Goal: Task Accomplishment & Management: Use online tool/utility

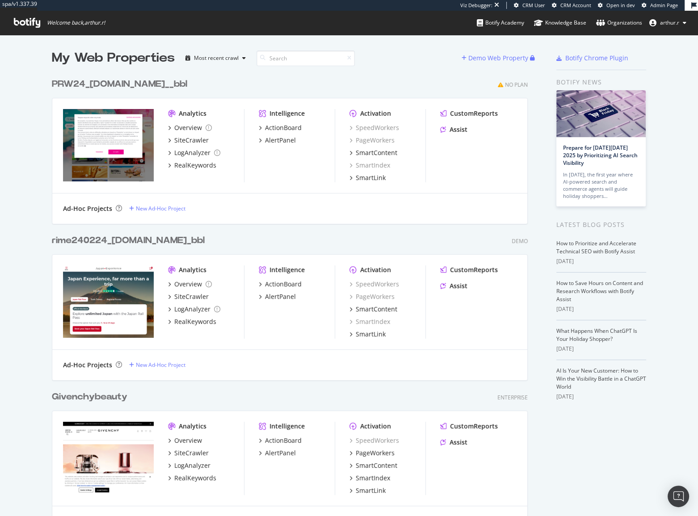
scroll to position [510, 686]
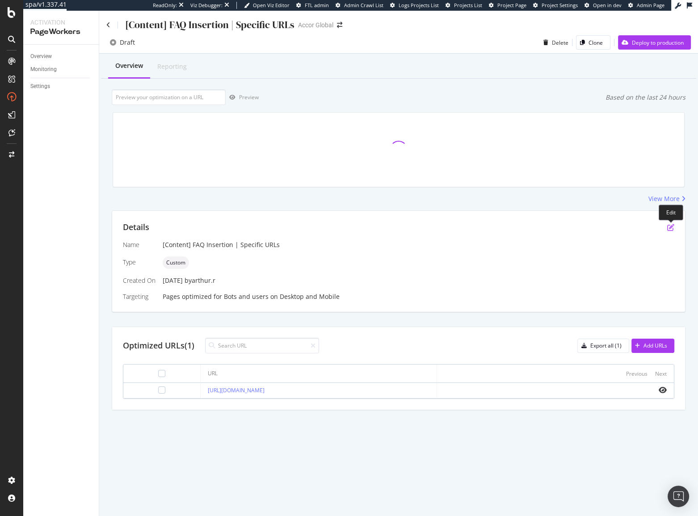
click at [673, 227] on icon "pen-to-square" at bounding box center [671, 227] width 7 height 7
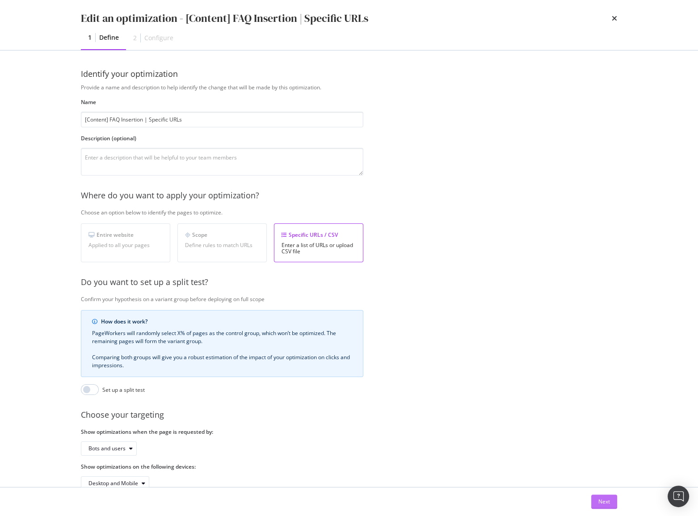
click at [607, 502] on div "Next" at bounding box center [605, 502] width 12 height 8
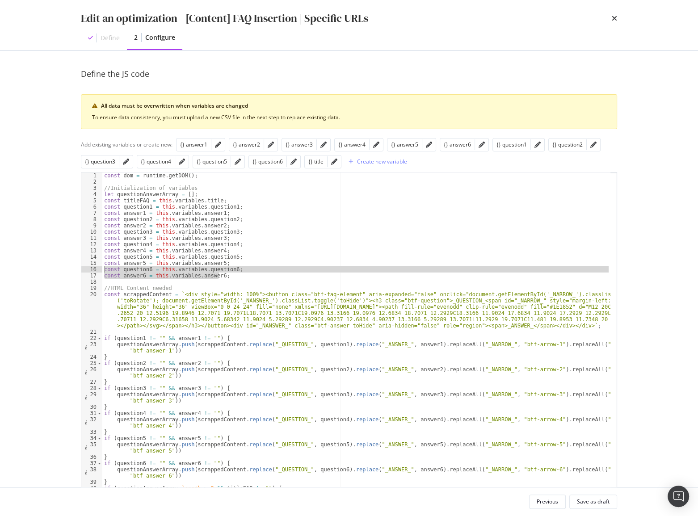
drag, startPoint x: 229, startPoint y: 274, endPoint x: 89, endPoint y: 271, distance: 140.0
click at [89, 271] on div "const answer6 = this.variables.answer6; 1 2 3 4 5 6 7 8 9 10 11 12 13 14 15 16 …" at bounding box center [349, 352] width 537 height 360
click at [234, 277] on div "const dom = runtime . getDOM ( ) ; //Initialization of variables let questionAn…" at bounding box center [356, 352] width 508 height 359
type textarea "const answer6 = this.variables.answer6;"
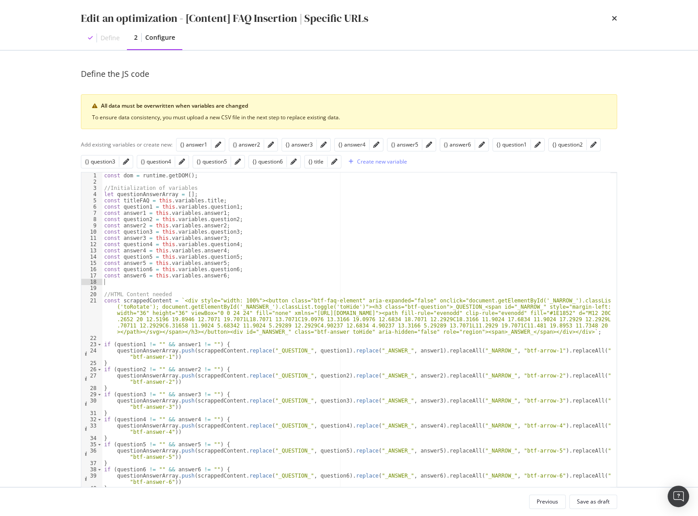
paste textarea "const answer6 = this.variables.answer6;"
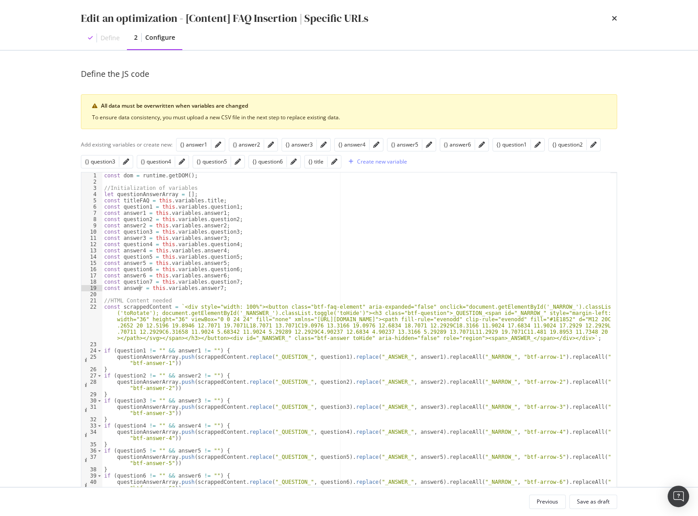
scroll to position [0, 3]
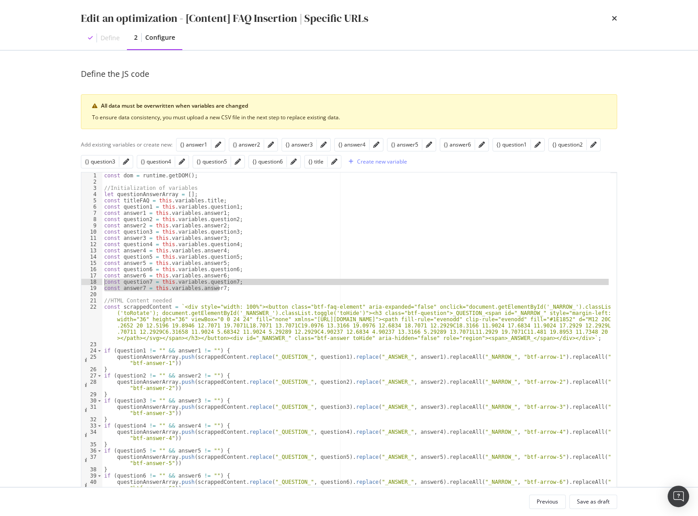
drag, startPoint x: 233, startPoint y: 285, endPoint x: 84, endPoint y: 281, distance: 149.0
click at [84, 281] on div "const answer7 = this.variables.answer7; 1 2 3 4 5 6 7 8 9 10 11 12 13 14 15 16 …" at bounding box center [349, 352] width 537 height 360
click at [233, 289] on div "const dom = runtime . getDOM ( ) ; //Initialization of variables let questionAn…" at bounding box center [356, 352] width 508 height 359
type textarea "const answer7 = this.variables.answer7;"
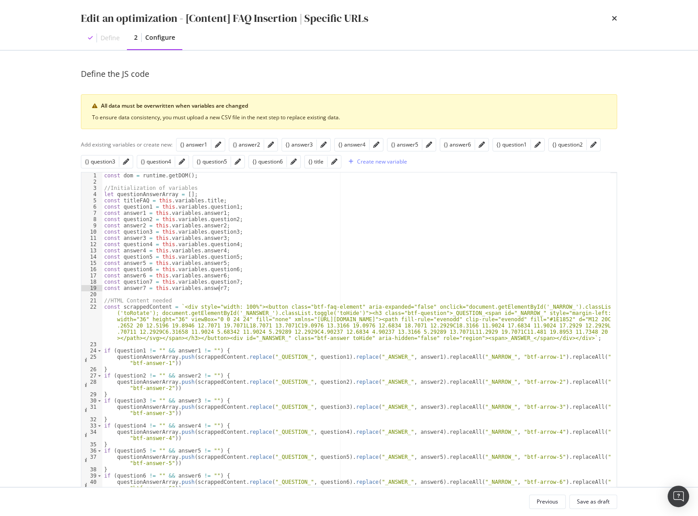
paste textarea "Cursor at row 19"
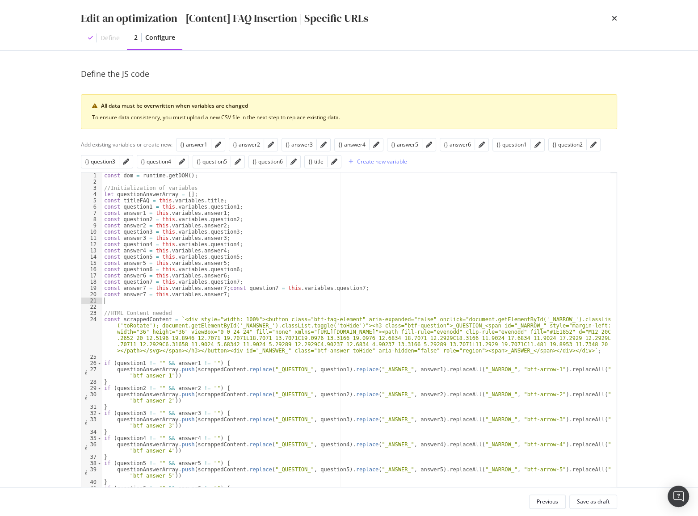
scroll to position [0, 0]
type textarea "const answer7 = this.variables.answer7;"
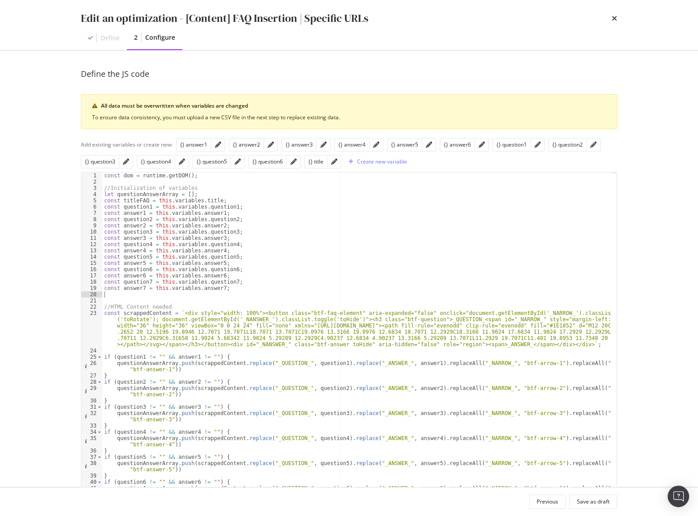
paste textarea "const answer7 = this.variables.answer7;"
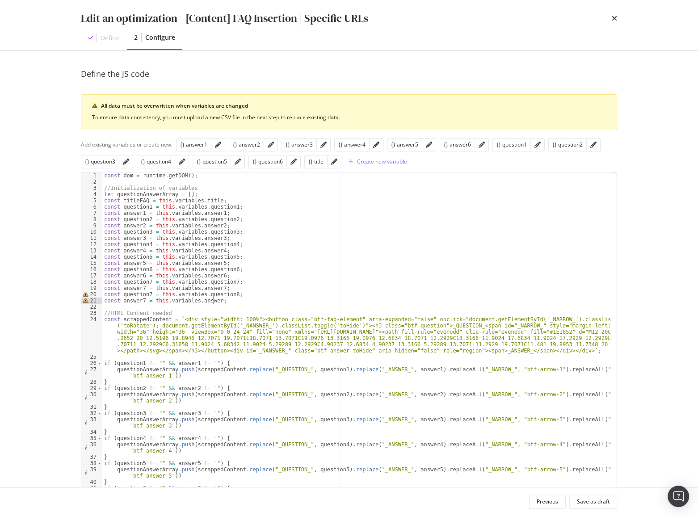
scroll to position [0, 9]
type textarea "const answer7 = this.variables.answer8;"
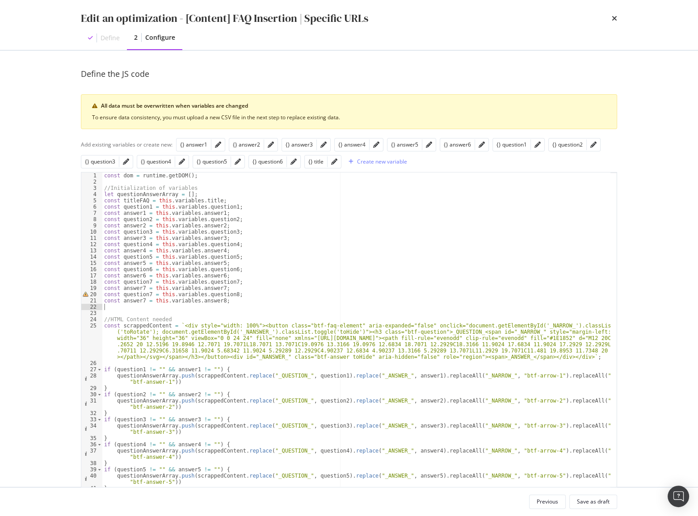
paste textarea "const answer7 = this.variables.answer7;"
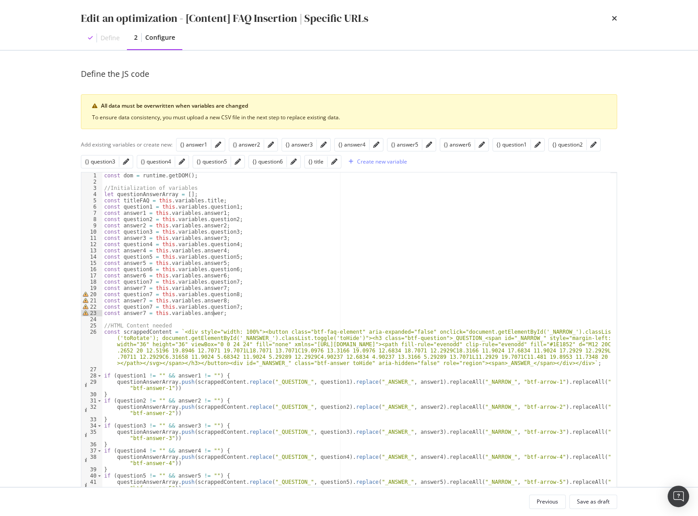
scroll to position [0, 9]
type textarea "const answer7 = this.variables.answer9;"
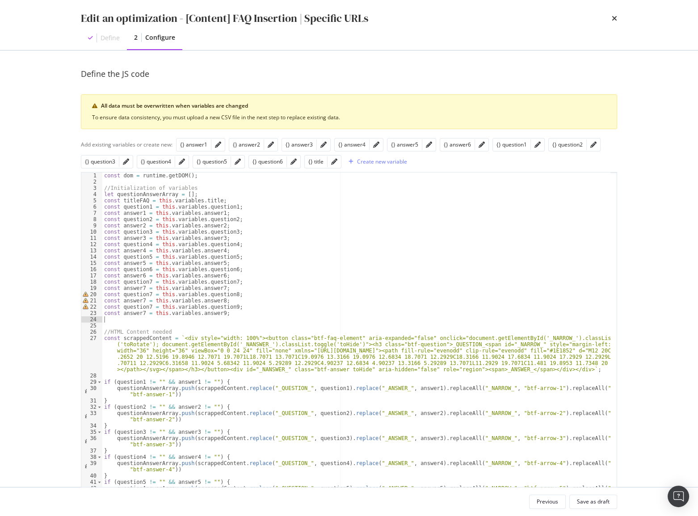
paste textarea "const answer7 = this.variables.answer7;"
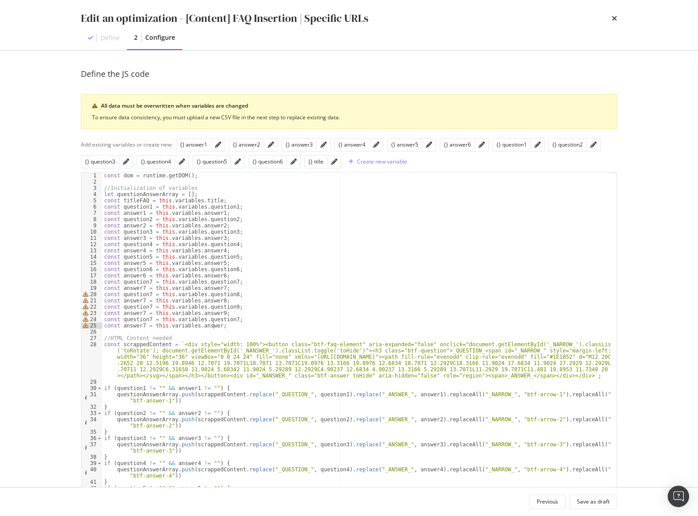
scroll to position [0, 9]
type textarea "const answer7 = this.variables.answer10;"
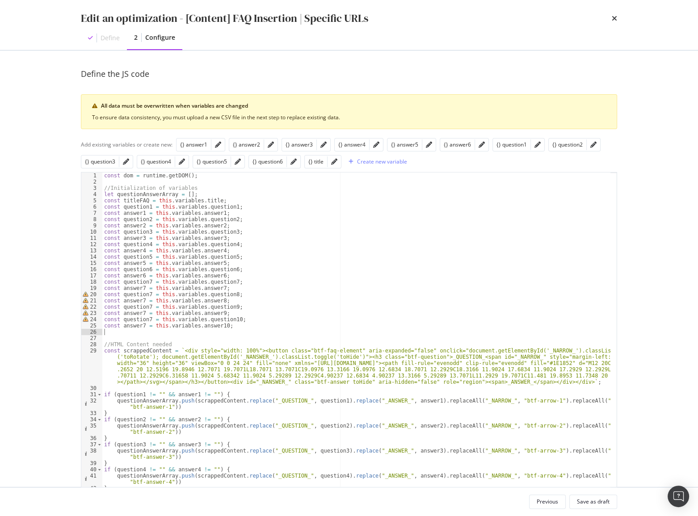
paste textarea "const answer7 = this.variables.answer7;"
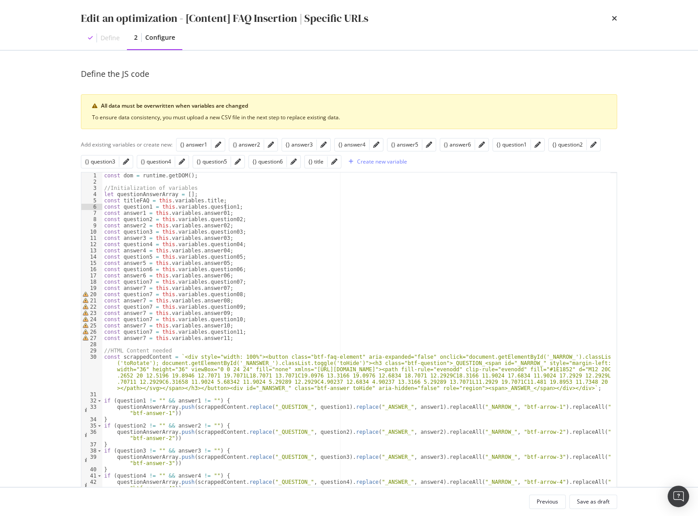
scroll to position [0, 10]
click at [149, 292] on div "const dom = runtime . getDOM ( ) ; //Initialization of variables let questionAn…" at bounding box center [356, 362] width 508 height 378
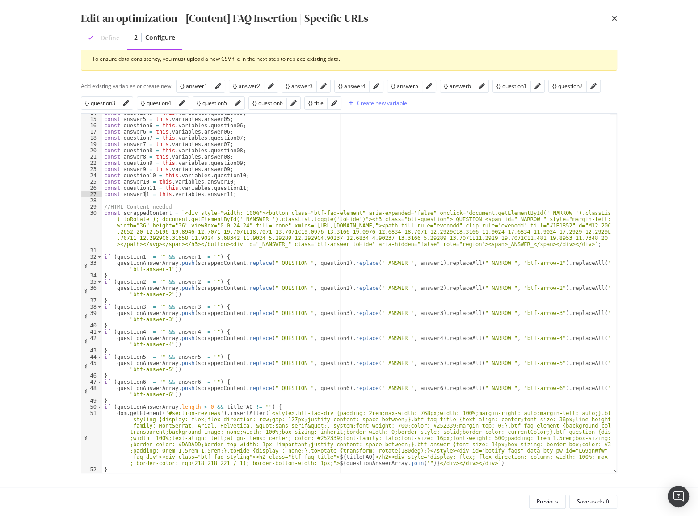
scroll to position [62, 0]
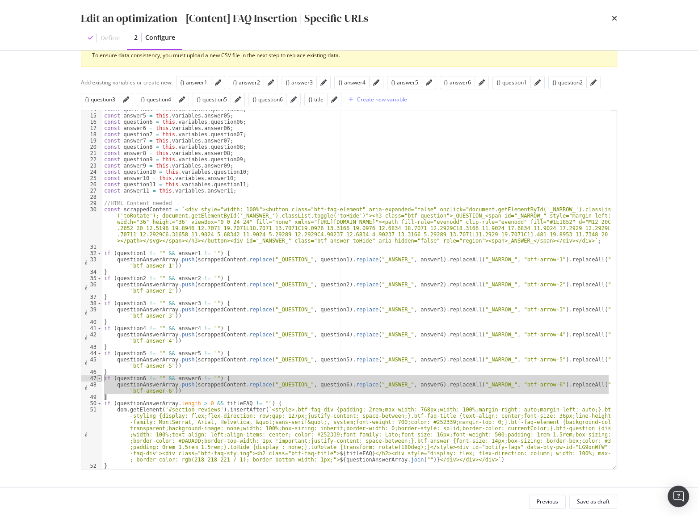
drag, startPoint x: 115, startPoint y: 398, endPoint x: 97, endPoint y: 380, distance: 25.3
click at [97, 380] on div "const answer11 = this.variables.answer11; 14 15 16 17 18 19 20 21 22 23 24 25 2…" at bounding box center [349, 290] width 537 height 360
click at [126, 398] on div "const question5 = this . variables . question05 ; const answer5 = this . variab…" at bounding box center [356, 289] width 508 height 359
type textarea "}"
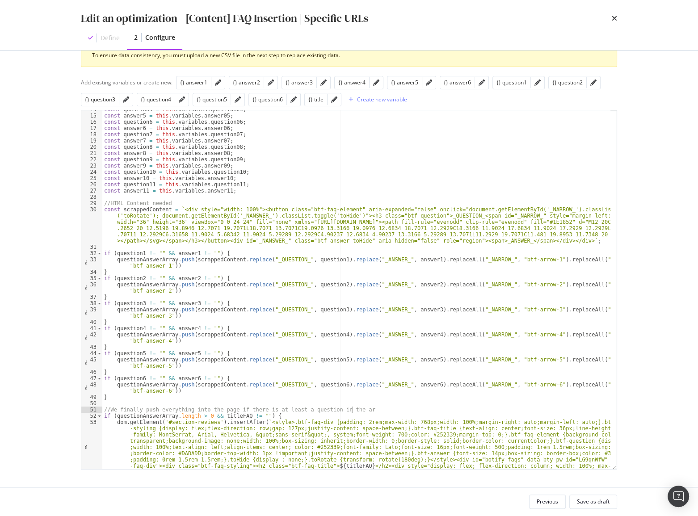
scroll to position [0, 21]
click at [137, 398] on div "const question5 = this . variables . question05 ; const answer5 = this . variab…" at bounding box center [356, 317] width 508 height 422
type textarea "}"
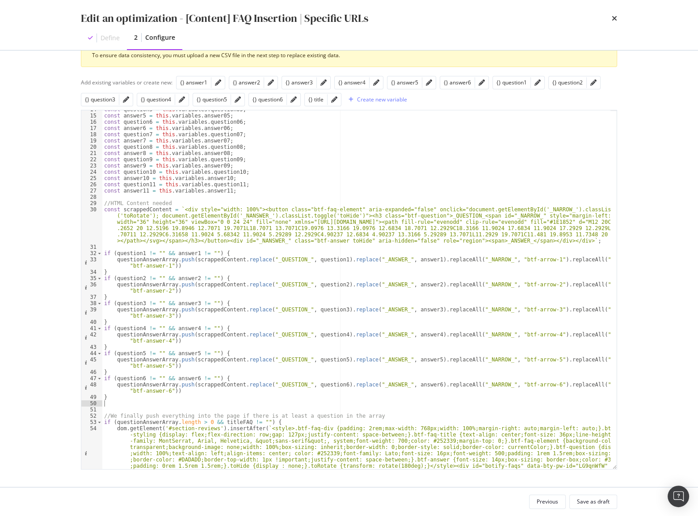
paste textarea "}"
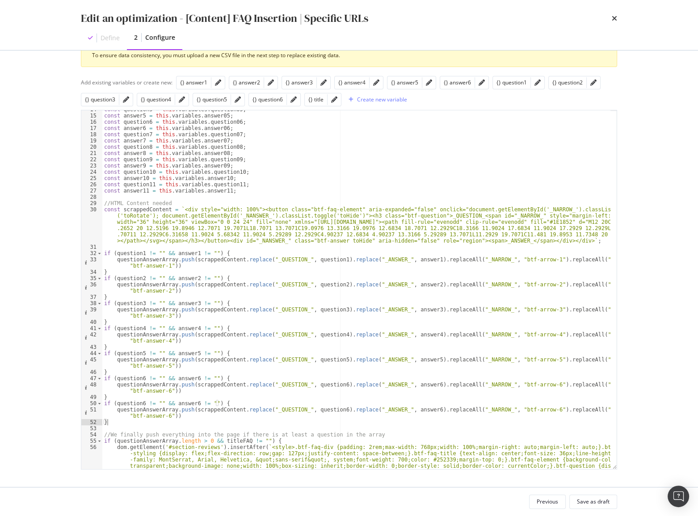
click at [143, 402] on div "const question5 = this . variables . question05 ; const answer5 = this . variab…" at bounding box center [356, 317] width 508 height 422
click at [326, 408] on div "const question5 = this . variables . question05 ; const answer5 = this . variab…" at bounding box center [356, 317] width 508 height 422
click at [414, 410] on div "const question5 = this . variables . question05 ; const answer5 = this . variab…" at bounding box center [356, 317] width 508 height 422
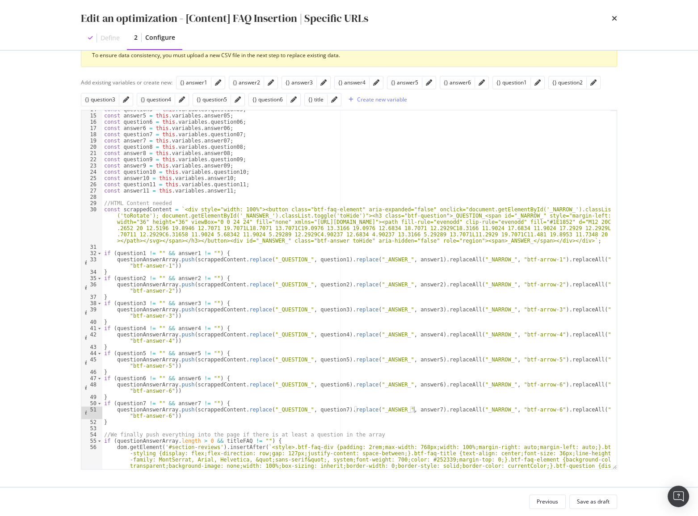
scroll to position [0, 25]
click at [523, 410] on div "const question5 = this . variables . question05 ; const answer5 = this . variab…" at bounding box center [356, 317] width 508 height 422
click at [164, 415] on div "const question5 = this . variables . question05 ; const answer5 = this . variab…" at bounding box center [356, 317] width 508 height 422
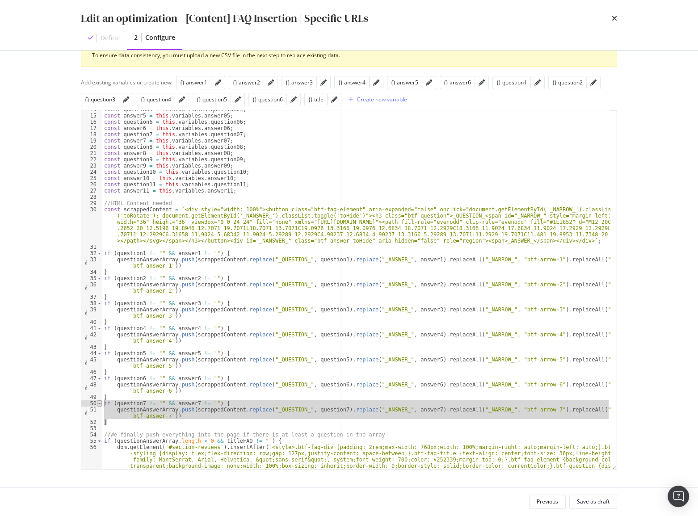
drag, startPoint x: 118, startPoint y: 422, endPoint x: 99, endPoint y: 403, distance: 26.6
click at [99, 403] on div "questionAnswerArray.push(scrappedContent.replace("_QUESTION_", question7).repla…" at bounding box center [349, 290] width 537 height 360
click at [118, 421] on div "const question5 = this . variables . question05 ; const answer5 = this . variab…" at bounding box center [356, 289] width 508 height 359
type textarea "}"
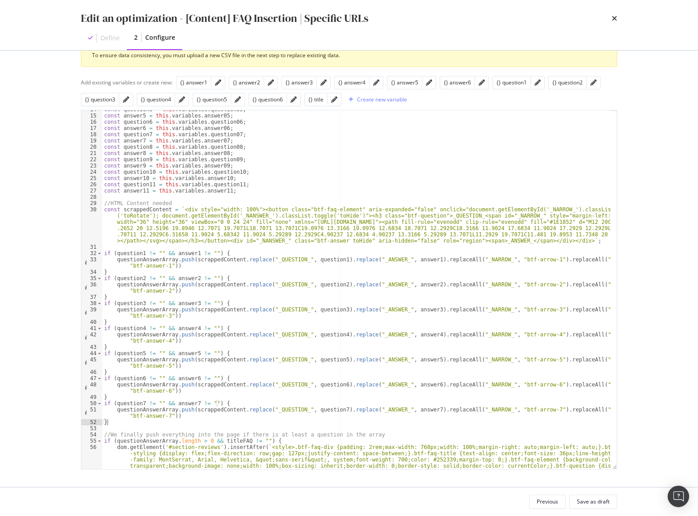
paste textarea "Cursor at row 52"
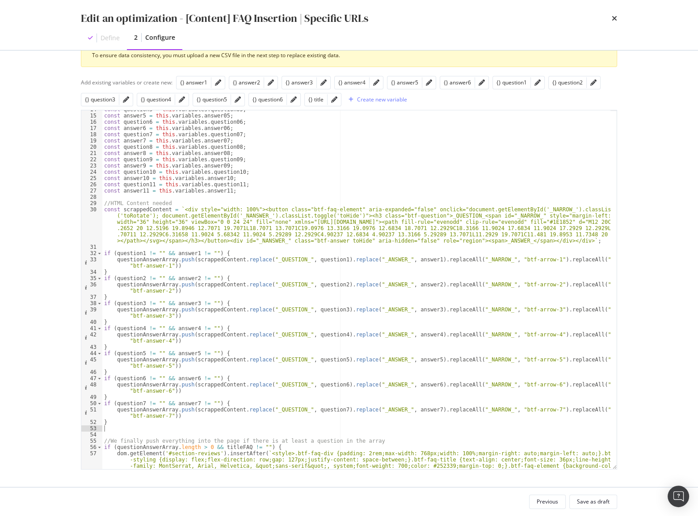
paste textarea "}"
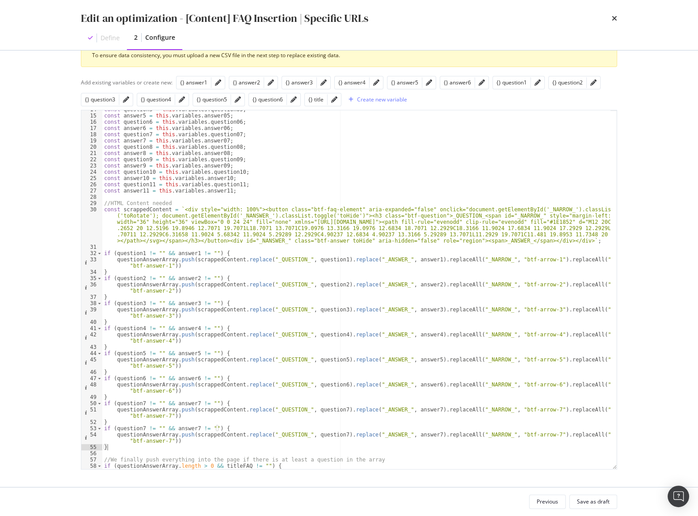
click at [141, 426] on div "const question5 = this . variables . question05 ; const answer5 = this . variab…" at bounding box center [356, 317] width 508 height 422
click at [413, 433] on div "const question5 = this . variables . question05 ; const answer5 = this . variab…" at bounding box center [356, 317] width 508 height 422
click at [329, 436] on div "const question5 = this . variables . question05 ; const answer5 = this . variab…" at bounding box center [356, 317] width 508 height 422
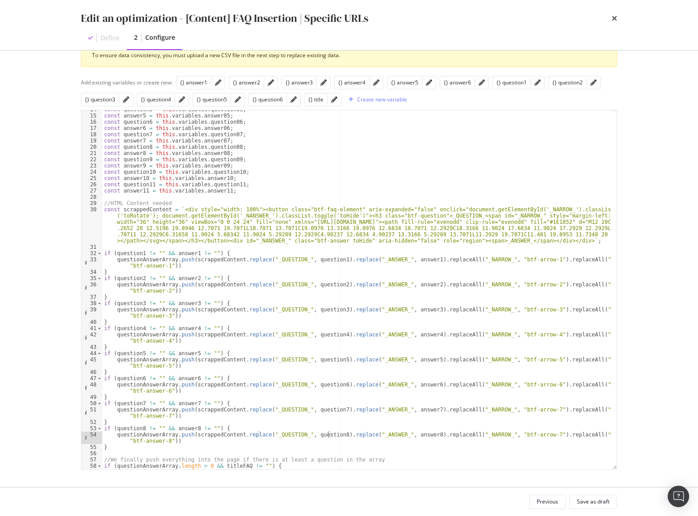
scroll to position [0, 18]
click at [523, 434] on div "const question5 = this . variables . question05 ; const answer5 = this . variab…" at bounding box center [356, 317] width 508 height 422
type textarea "questionAnswerArray.push(scrappedContent.replace("_QUESTION_", question8).repla…"
click at [177, 442] on div "const question5 = this . variables . question05 ; const answer5 = this . variab…" at bounding box center [356, 317] width 508 height 422
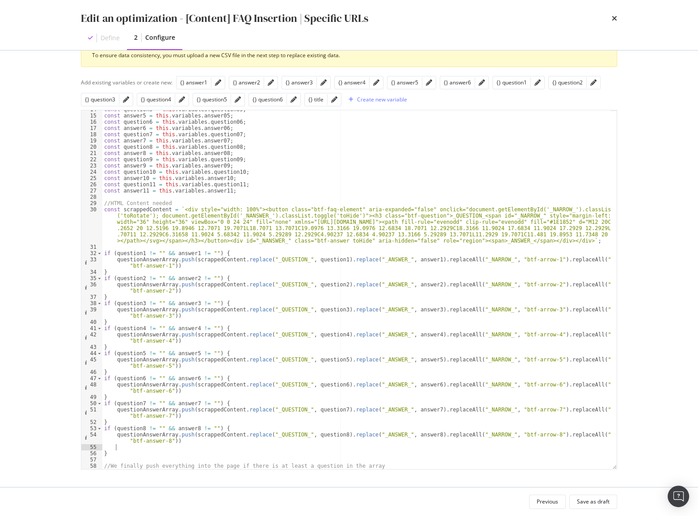
scroll to position [0, 0]
type textarea "}"
paste textarea "}"
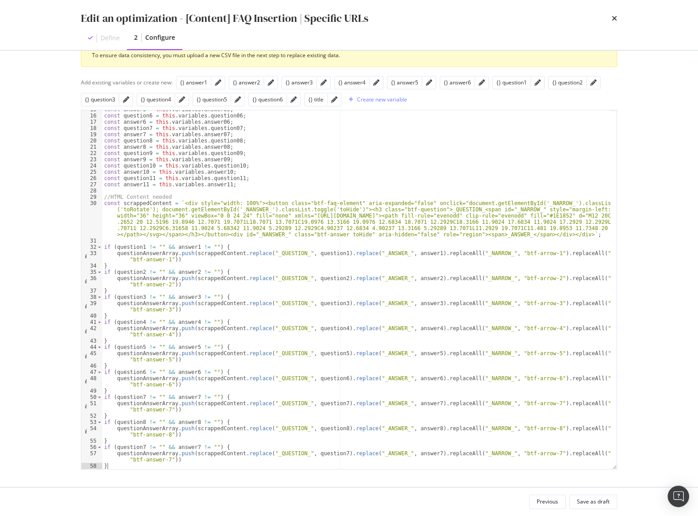
scroll to position [92, 0]
click at [139, 444] on div "const answer5 = this . variables . answer05 ; const question6 = this . variable…" at bounding box center [356, 292] width 508 height 372
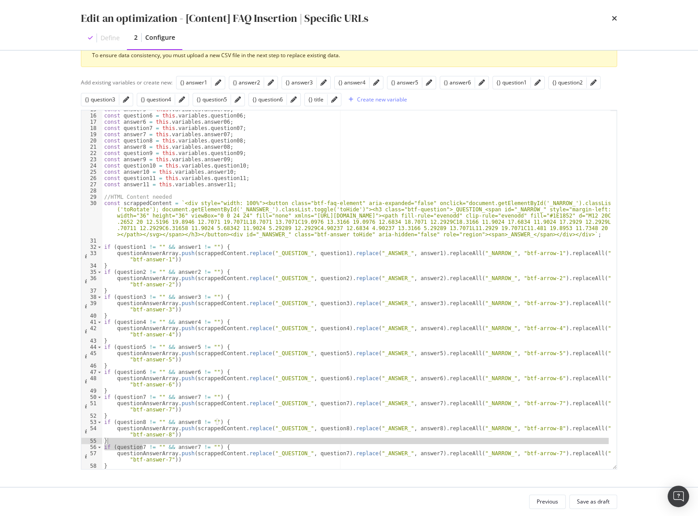
click at [141, 445] on div "const answer5 = this . variables . answer05 ; const question6 = this . variable…" at bounding box center [356, 289] width 508 height 359
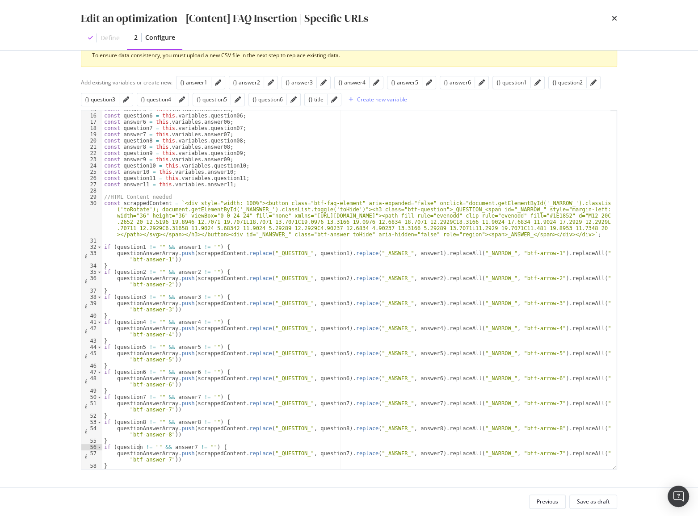
scroll to position [0, 3]
click at [192, 445] on div "const answer5 = this . variables . answer05 ; const question6 = this . variable…" at bounding box center [356, 292] width 508 height 372
click at [165, 460] on div "const answer5 = this . variables . answer05 ; const question6 = this . variable…" at bounding box center [356, 292] width 508 height 372
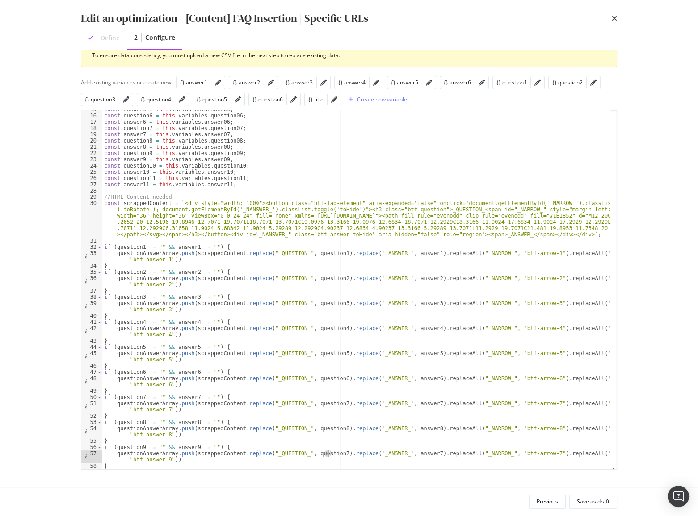
click at [327, 456] on div "const answer5 = this . variables . answer05 ; const question6 = this . variable…" at bounding box center [356, 292] width 508 height 372
click at [413, 455] on div "const answer5 = this . variables . answer05 ; const question6 = this . variable…" at bounding box center [356, 292] width 508 height 372
click at [523, 456] on div "const answer5 = this . variables . answer05 ; const question6 = this . variable…" at bounding box center [356, 292] width 508 height 372
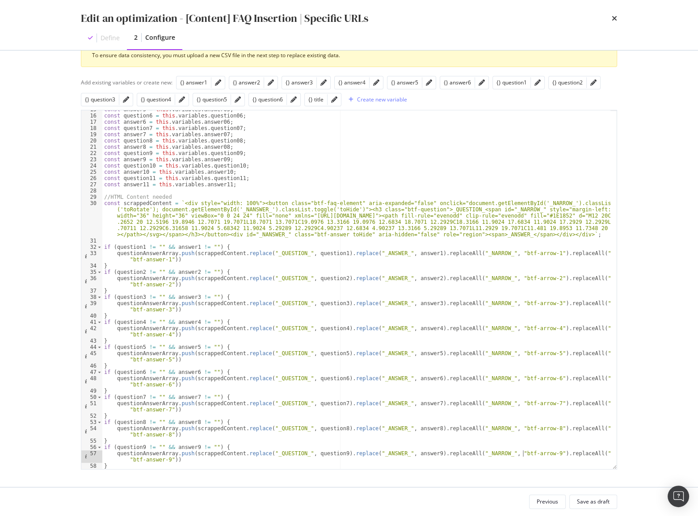
scroll to position [116, 0]
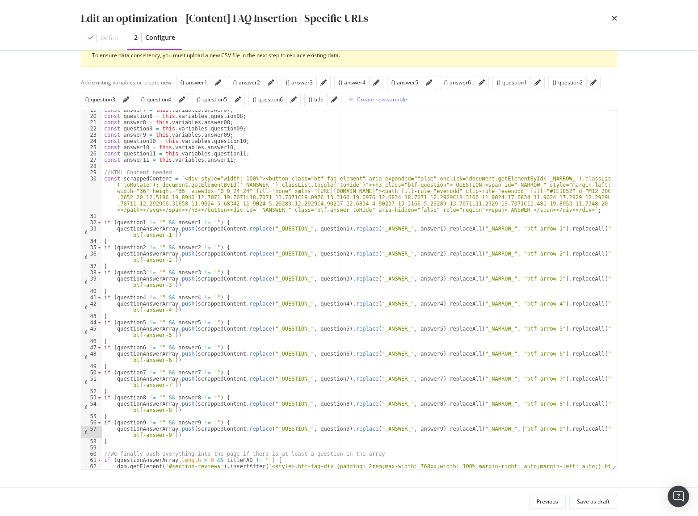
click at [122, 443] on div "const answer7 = this . variables . answer07 ; const question8 = this . variable…" at bounding box center [356, 318] width 508 height 422
type textarea "}"
paste textarea "}"
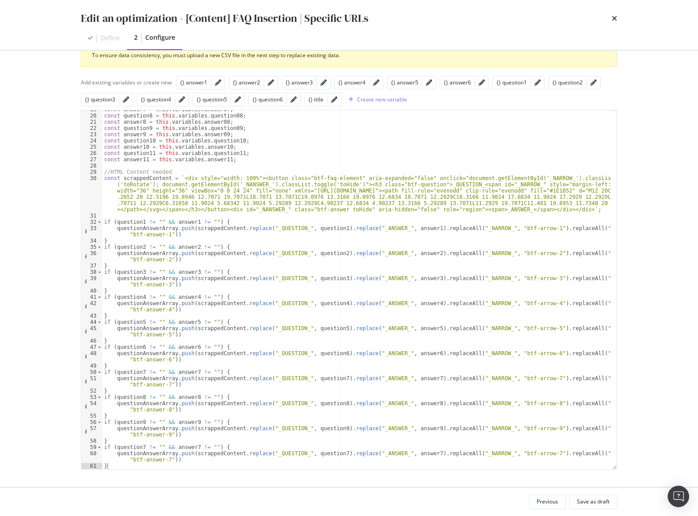
scroll to position [116, 0]
click at [142, 447] on div "const answer7 = this . variables . answer07 ; const question8 = this . variable…" at bounding box center [356, 292] width 508 height 372
drag, startPoint x: 164, startPoint y: 459, endPoint x: 181, endPoint y: 458, distance: 17.0
click at [167, 459] on div "const answer7 = this . variables . answer07 ; const question8 = this . variable…" at bounding box center [356, 292] width 508 height 372
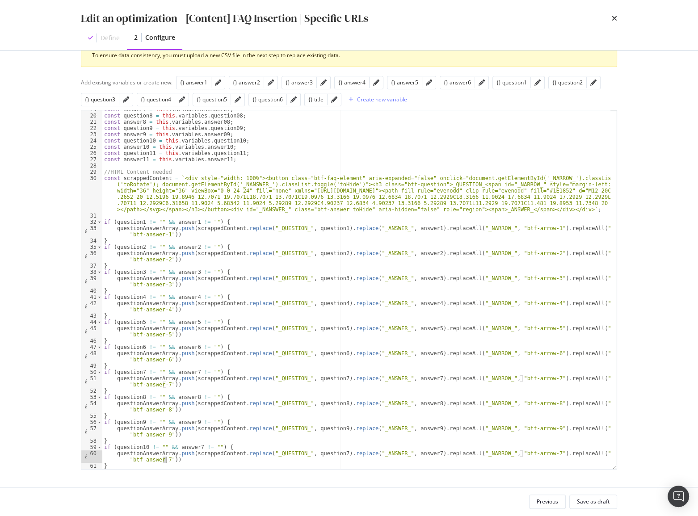
scroll to position [0, 45]
click at [195, 446] on div "const answer7 = this . variables . answer07 ; const question8 = this . variable…" at bounding box center [356, 292] width 508 height 372
click at [414, 452] on div "const answer7 = this . variables . answer07 ; const question8 = this . variable…" at bounding box center [356, 292] width 508 height 372
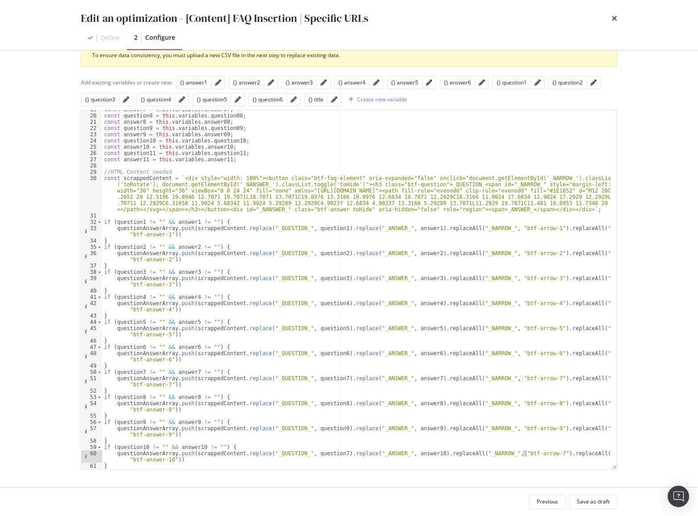
click at [525, 453] on div "const answer7 = this . variables . answer07 ; const question8 = this . variable…" at bounding box center [356, 292] width 508 height 372
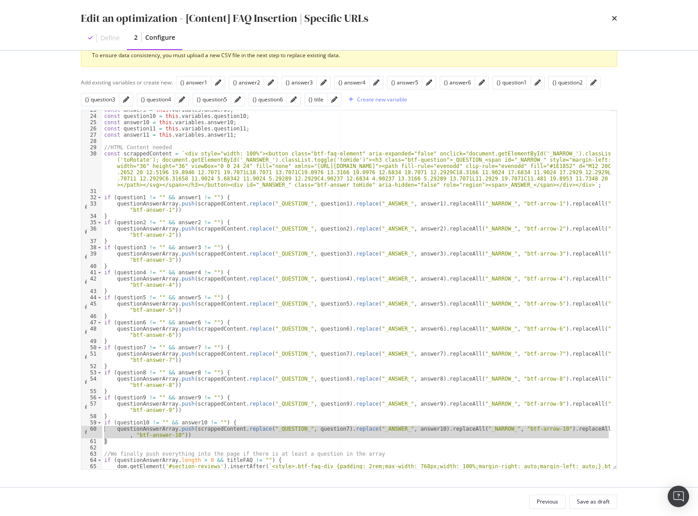
drag, startPoint x: 140, startPoint y: 443, endPoint x: 81, endPoint y: 425, distance: 61.4
click at [81, 425] on div "questionAnswerArray.push(scrappedContent.replace("_QUESTION_", question7).repla…" at bounding box center [349, 290] width 537 height 360
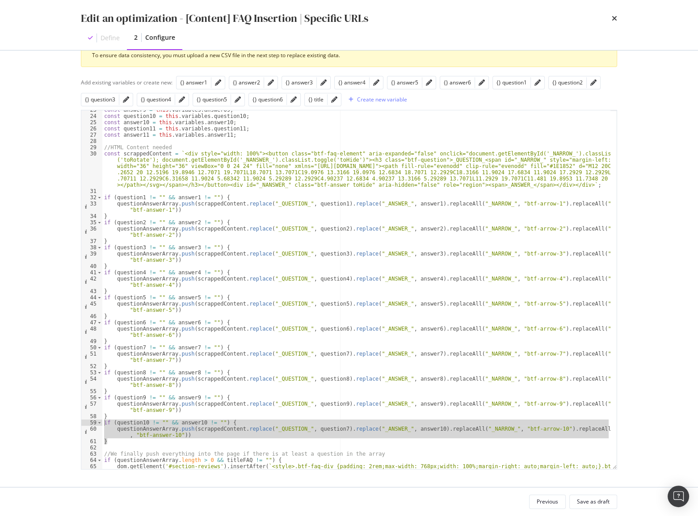
click at [113, 438] on div "const answer9 = this . variables . answer09 ; const question10 = this . variabl…" at bounding box center [356, 289] width 508 height 359
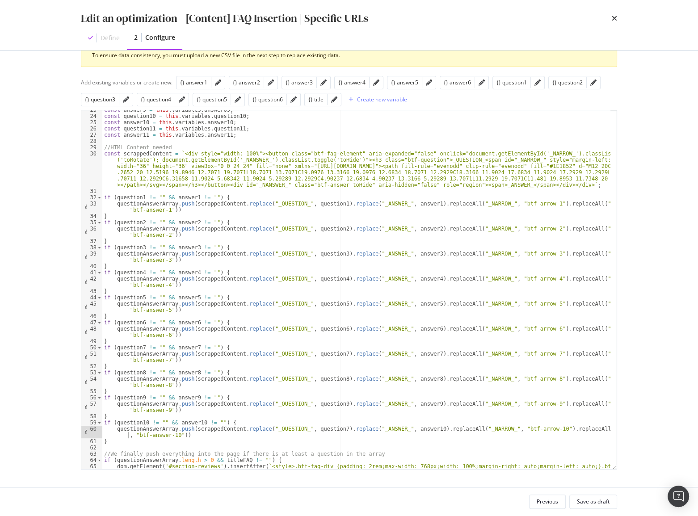
click at [115, 442] on div "const answer9 = this . variables . answer09 ; const question10 = this . variabl…" at bounding box center [356, 318] width 508 height 422
type textarea "}"
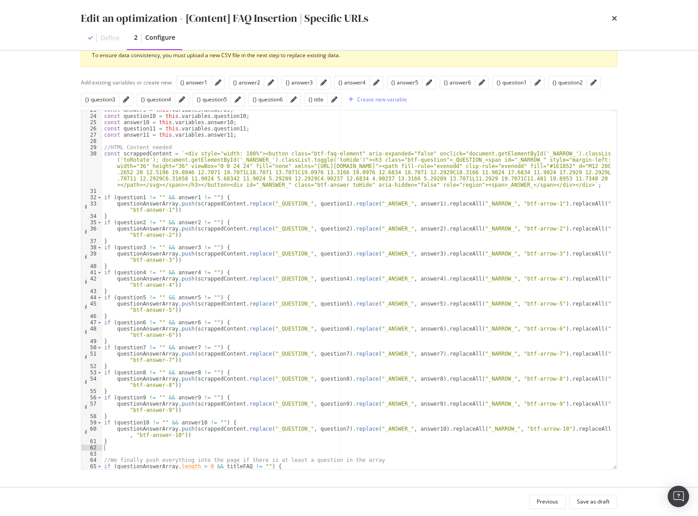
paste textarea "}"
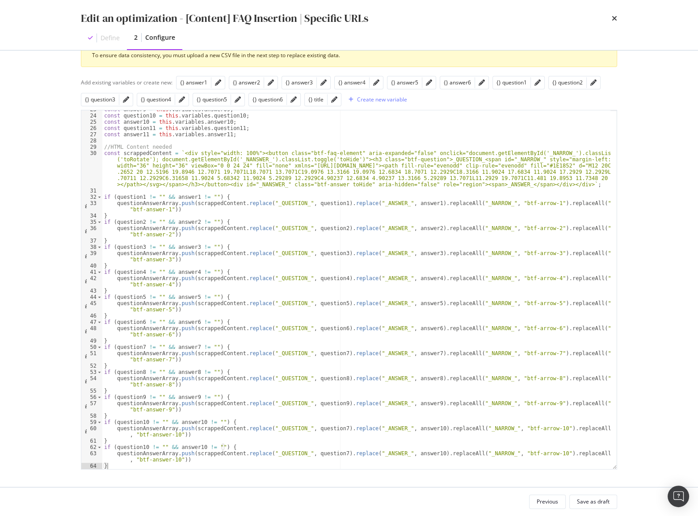
scroll to position [142, 0]
click at [144, 449] on div "const answer9 = this . variables . answer09 ; const question10 = this . variabl…" at bounding box center [356, 292] width 508 height 372
click at [172, 460] on div "const answer9 = this . variables . answer09 ; const question10 = this . variabl…" at bounding box center [356, 292] width 508 height 372
click at [194, 447] on div "const answer9 = this . variables . answer09 ; const question10 = this . variabl…" at bounding box center [356, 292] width 508 height 372
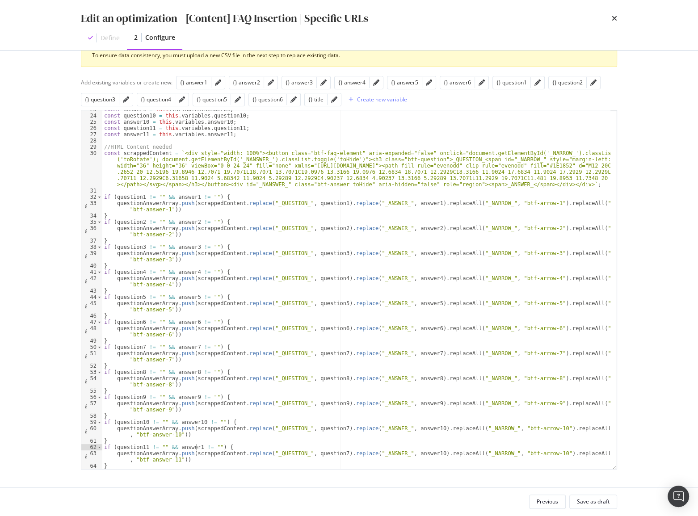
scroll to position [0, 8]
click at [325, 453] on div "const answer9 = this . variables . answer09 ; const question10 = this . variabl…" at bounding box center [356, 292] width 508 height 372
click at [325, 429] on div "const answer9 = this . variables . answer09 ; const question10 = this . variabl…" at bounding box center [356, 292] width 508 height 372
click at [416, 454] on div "const answer9 = this . variables . answer09 ; const question10 = this . variabl…" at bounding box center [356, 292] width 508 height 372
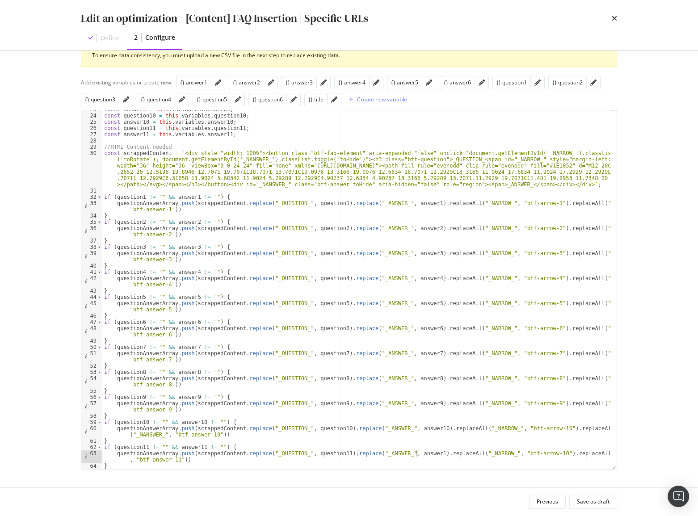
scroll to position [0, 26]
click at [529, 455] on div "const answer9 = this . variables . answer09 ; const question10 = this . variabl…" at bounding box center [356, 292] width 508 height 372
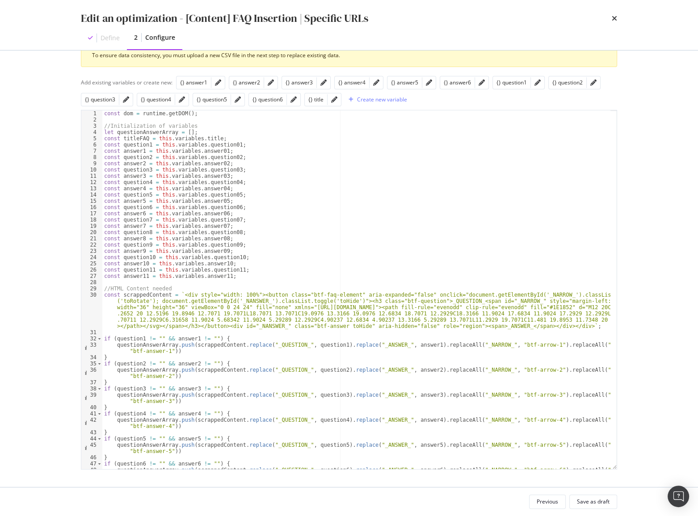
scroll to position [0, 0]
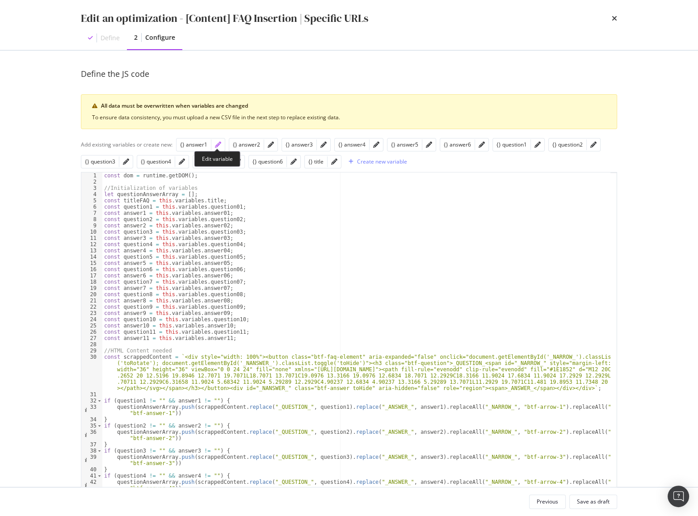
type textarea "questionAnswerArray.push(scrappedContent.replace("_QUESTION_", question11).repl…"
click at [215, 144] on icon "pencil" at bounding box center [218, 145] width 6 height 6
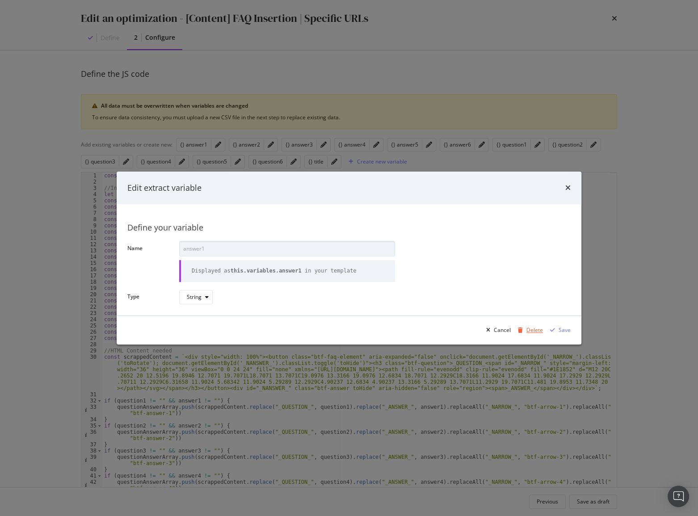
drag, startPoint x: 527, startPoint y: 329, endPoint x: 519, endPoint y: 328, distance: 8.2
click at [527, 329] on div "modal" at bounding box center [521, 330] width 12 height 5
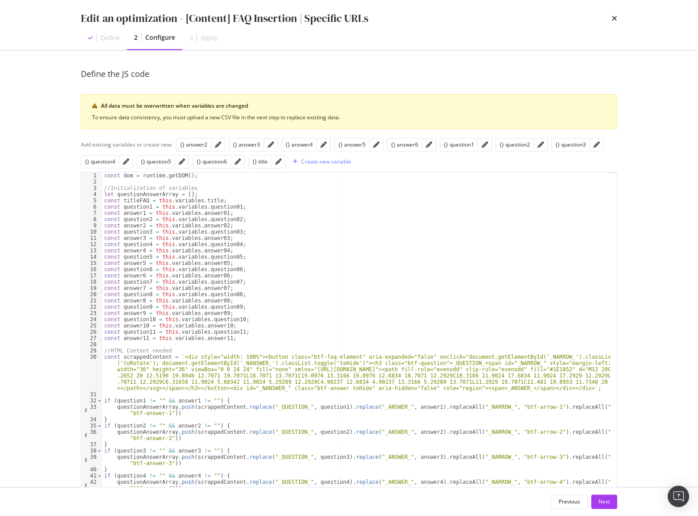
click at [221, 145] on div "modal" at bounding box center [218, 145] width 13 height 13
click at [219, 144] on icon "pencil" at bounding box center [218, 145] width 6 height 6
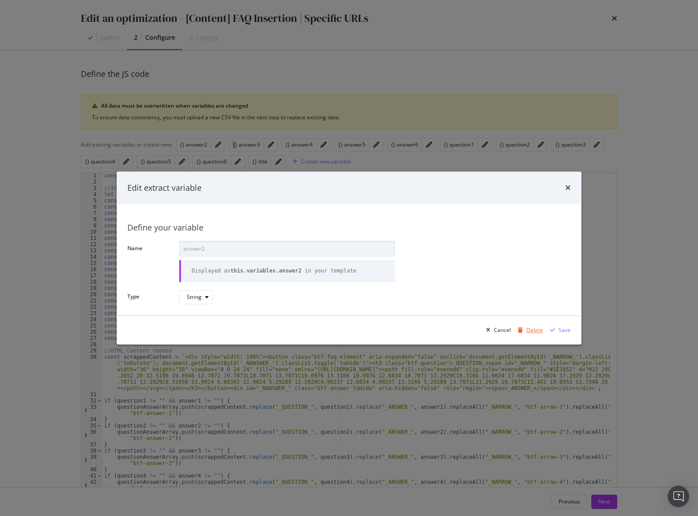
click at [533, 329] on div "Delete" at bounding box center [535, 331] width 17 height 8
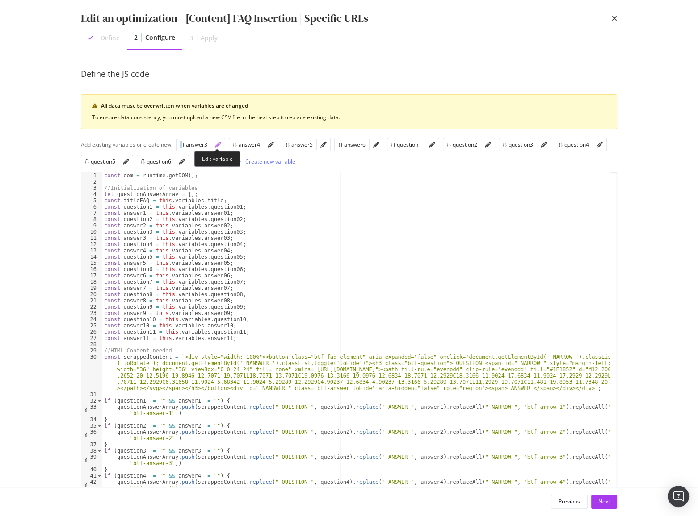
click at [216, 142] on icon "pencil" at bounding box center [218, 145] width 6 height 6
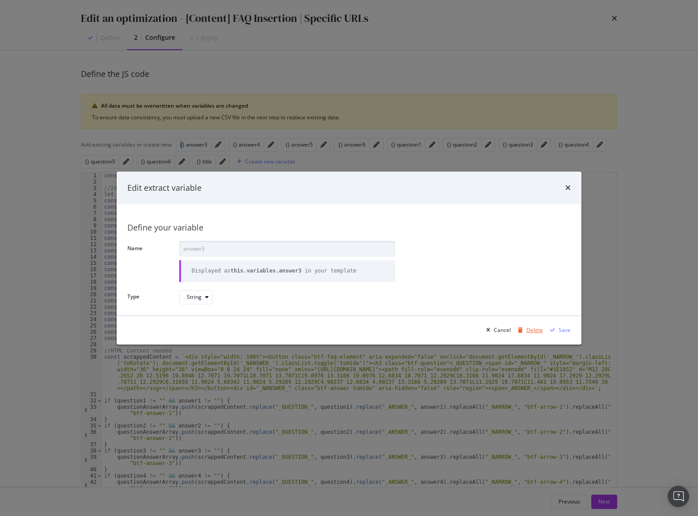
click at [538, 327] on div "Delete" at bounding box center [535, 331] width 17 height 8
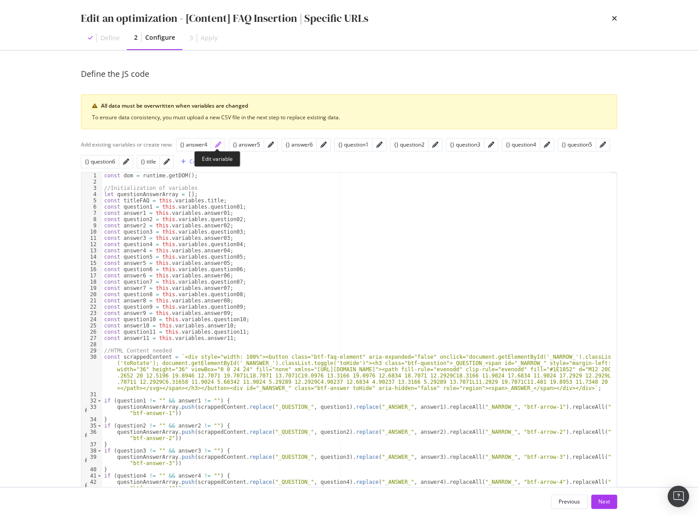
click at [216, 145] on icon "pencil" at bounding box center [218, 145] width 6 height 6
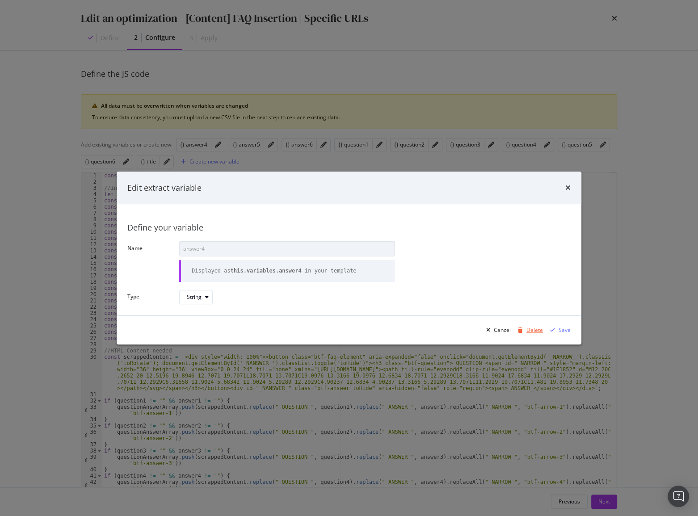
click at [530, 329] on div "Delete" at bounding box center [535, 331] width 17 height 8
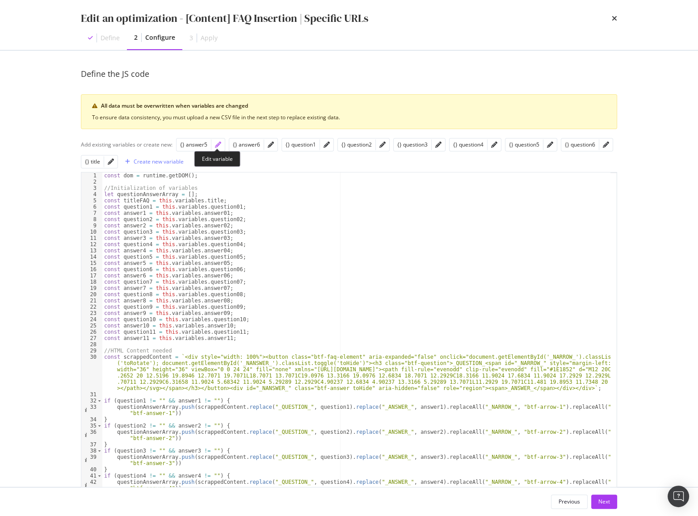
click at [219, 142] on icon "pencil" at bounding box center [218, 145] width 6 height 6
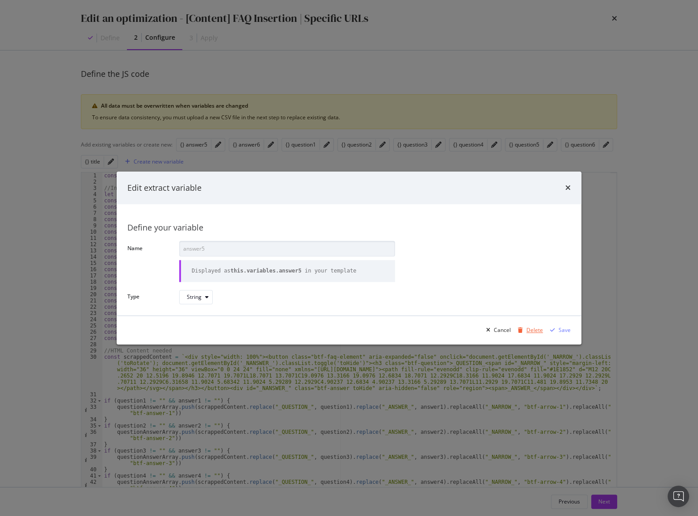
click at [524, 326] on div "Delete" at bounding box center [529, 330] width 29 height 13
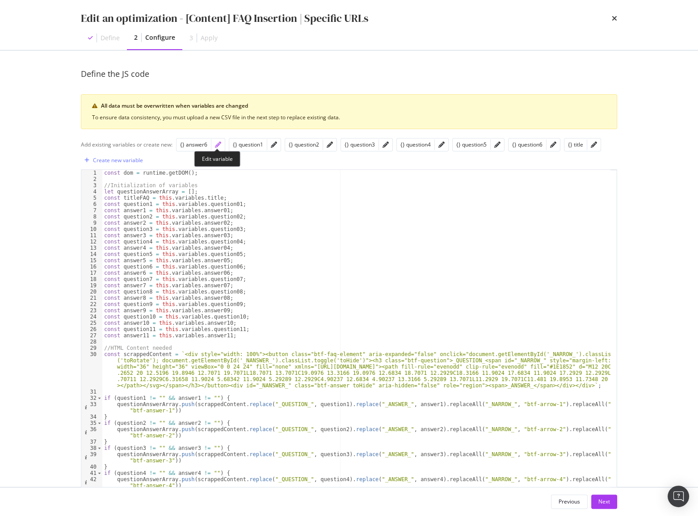
click at [218, 143] on icon "pencil" at bounding box center [218, 145] width 6 height 6
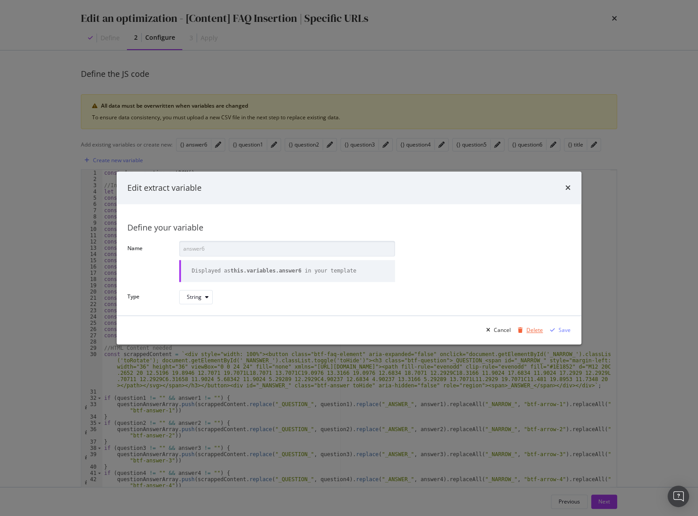
click at [523, 331] on icon "modal" at bounding box center [520, 330] width 5 height 5
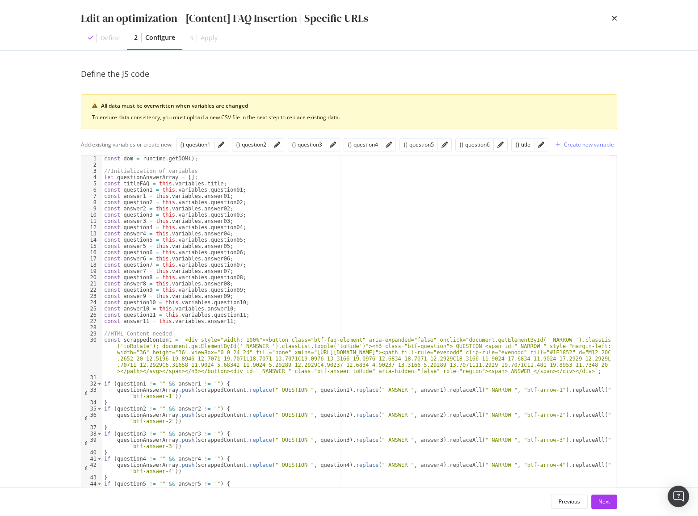
click at [220, 149] on div "modal" at bounding box center [221, 145] width 13 height 13
click at [217, 143] on div "modal" at bounding box center [221, 145] width 13 height 13
click at [222, 142] on icon "pencil" at bounding box center [221, 145] width 6 height 6
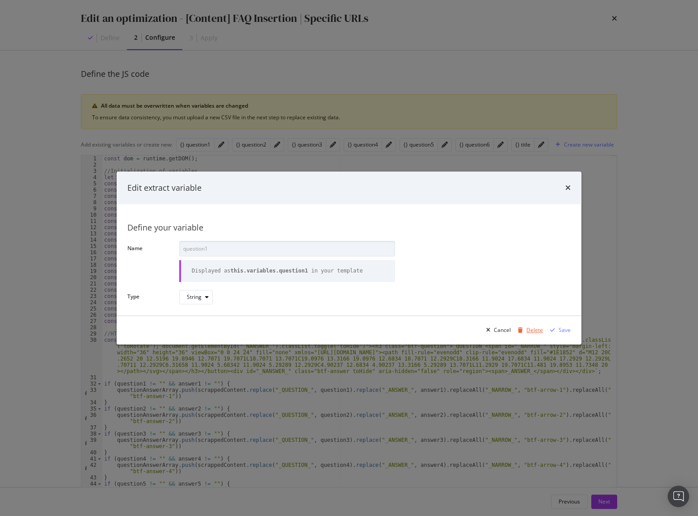
click at [526, 327] on div "Delete" at bounding box center [529, 330] width 29 height 13
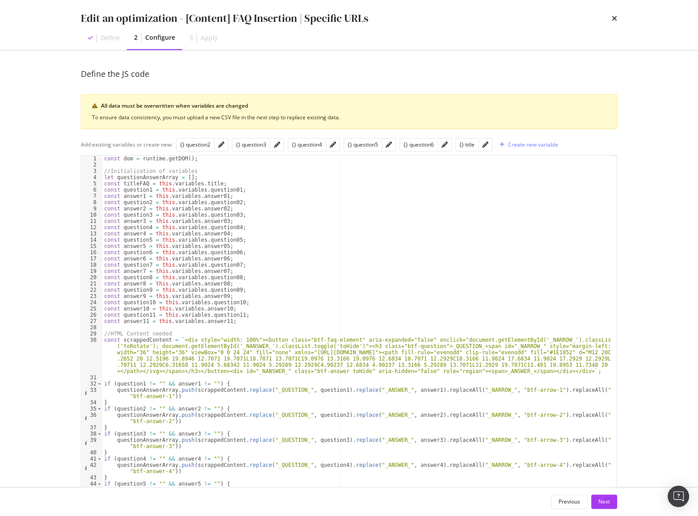
click at [216, 143] on div "modal" at bounding box center [221, 145] width 13 height 13
click at [218, 143] on div "modal" at bounding box center [221, 145] width 13 height 13
click at [223, 143] on icon "pencil" at bounding box center [221, 145] width 6 height 6
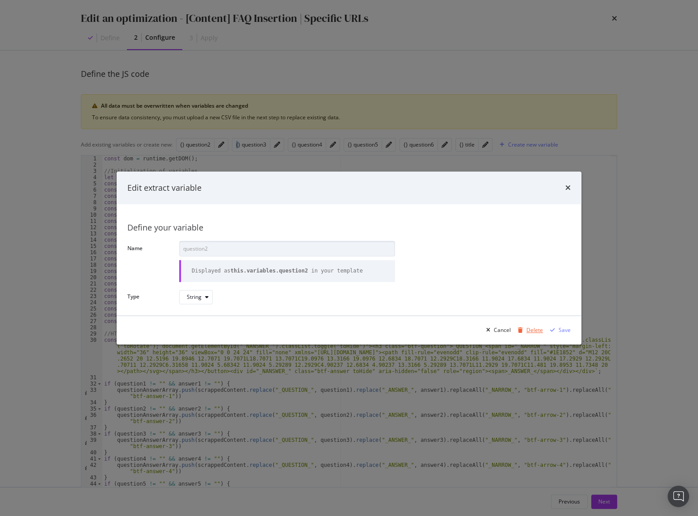
click at [538, 330] on div "Delete" at bounding box center [535, 331] width 17 height 8
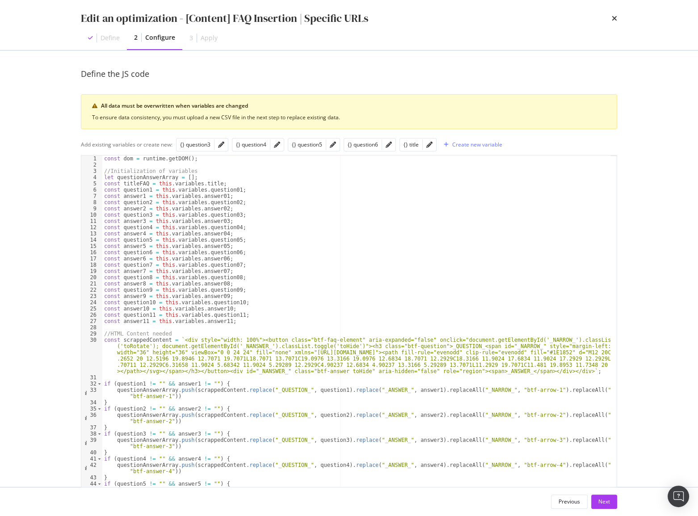
click at [220, 148] on div "modal" at bounding box center [221, 145] width 13 height 13
click at [219, 144] on icon "pencil" at bounding box center [221, 145] width 6 height 6
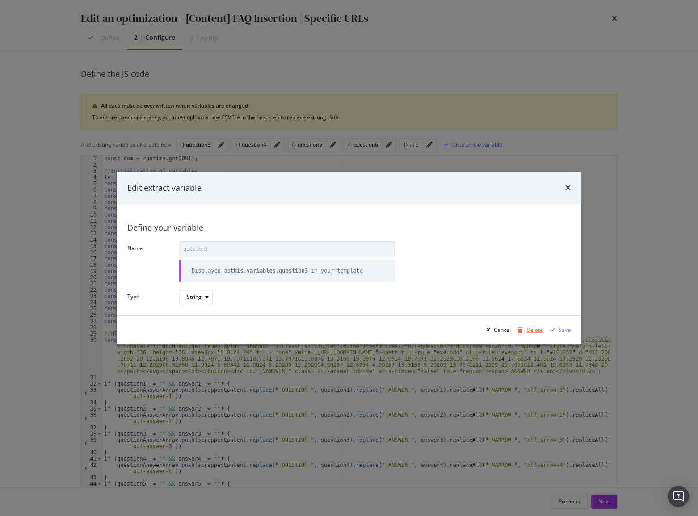
click at [541, 331] on div "Delete" at bounding box center [535, 331] width 17 height 8
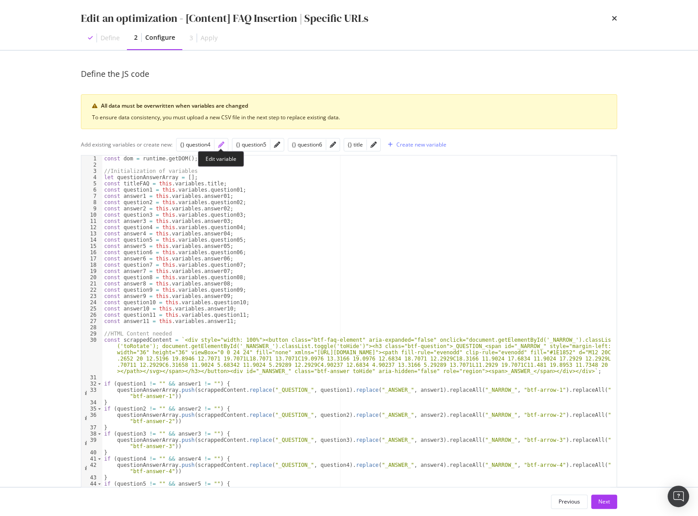
click at [220, 143] on icon "pencil" at bounding box center [221, 145] width 6 height 6
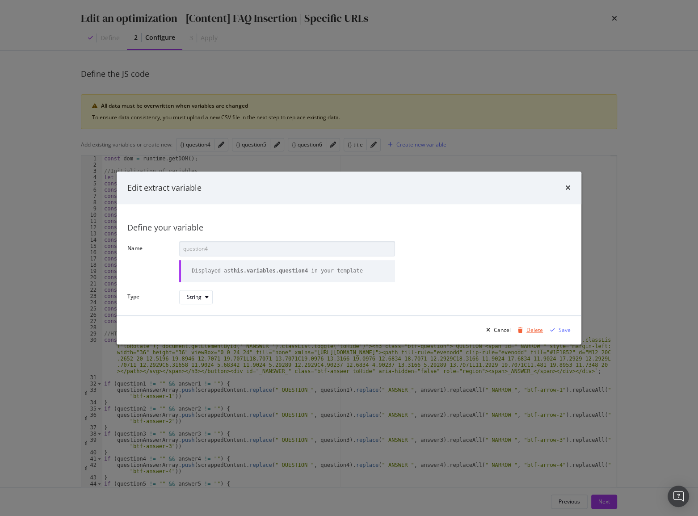
click at [523, 331] on icon "modal" at bounding box center [520, 330] width 5 height 5
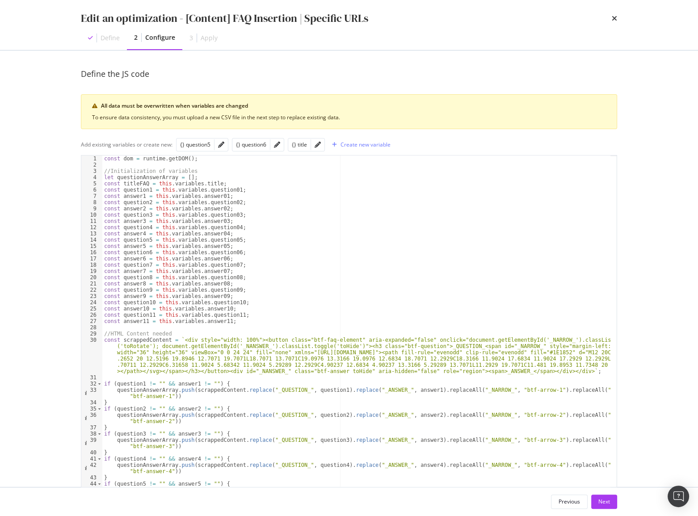
click at [216, 142] on div "modal" at bounding box center [221, 145] width 13 height 13
click at [220, 144] on icon "pencil" at bounding box center [221, 145] width 6 height 6
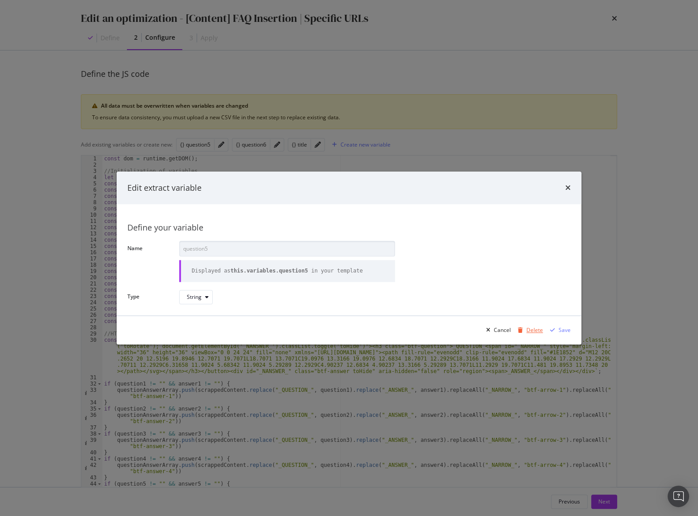
click at [520, 328] on icon "modal" at bounding box center [520, 330] width 5 height 5
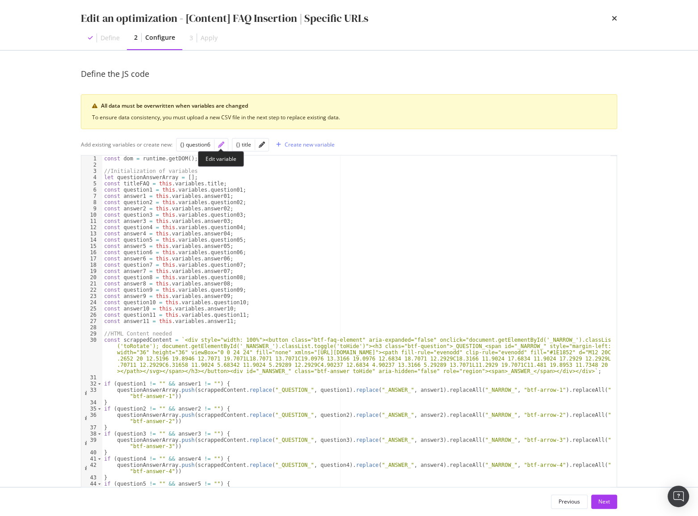
click at [220, 143] on icon "pencil" at bounding box center [221, 145] width 6 height 6
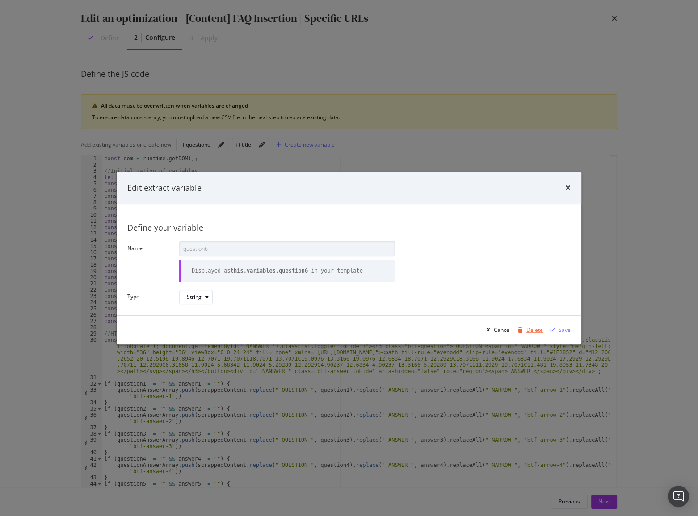
click at [527, 330] on div "modal" at bounding box center [521, 330] width 12 height 5
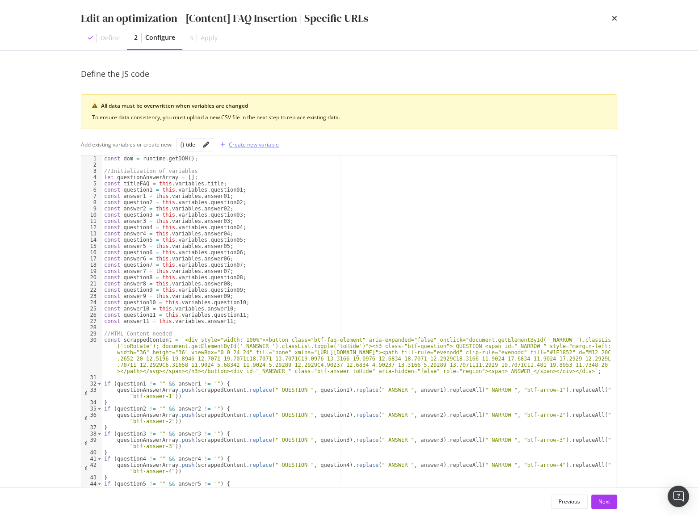
click at [255, 147] on div "Create new variable" at bounding box center [254, 145] width 50 height 8
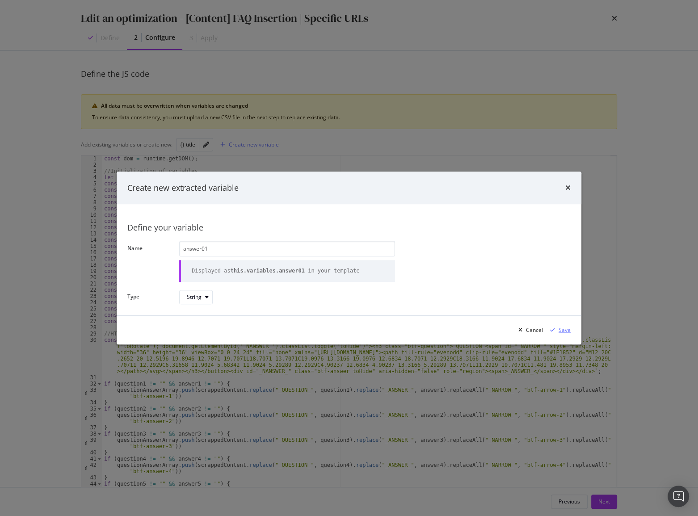
type input "answer01"
click at [567, 328] on div "Save" at bounding box center [565, 331] width 12 height 8
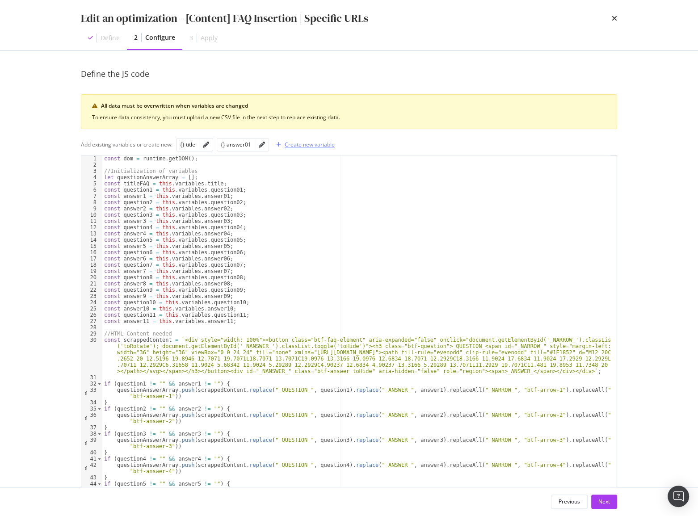
click at [306, 144] on div "Create new variable" at bounding box center [310, 145] width 50 height 8
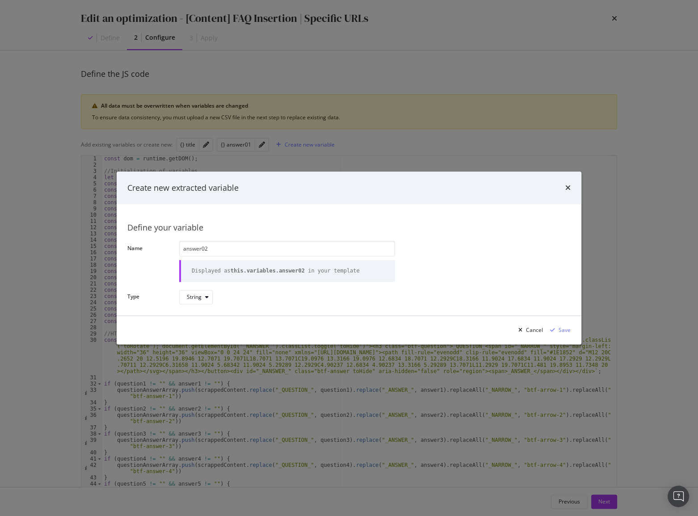
type input "answer02"
click at [561, 329] on div "Save" at bounding box center [565, 331] width 12 height 8
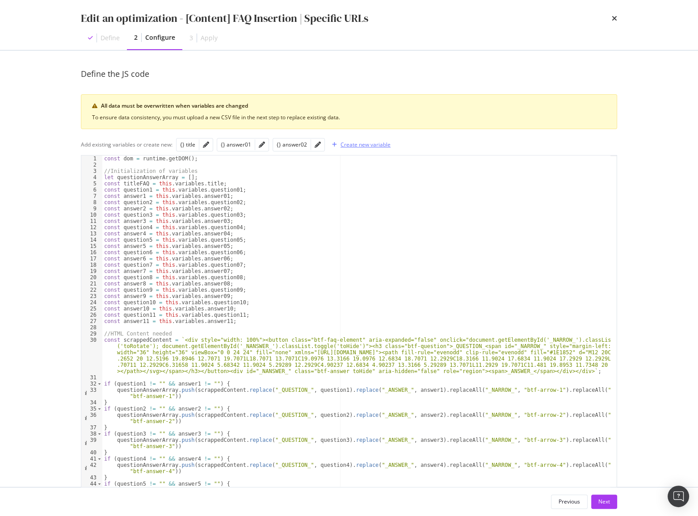
click at [363, 145] on div "Create new variable" at bounding box center [366, 145] width 50 height 8
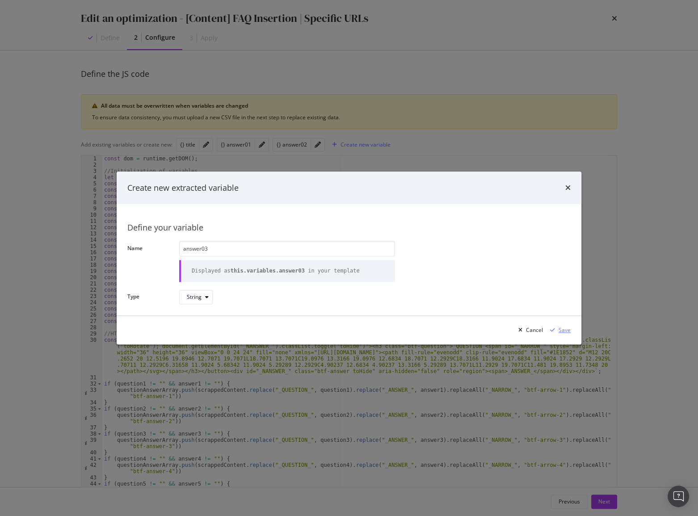
type input "answer03"
click at [559, 327] on div "Save" at bounding box center [559, 330] width 24 height 13
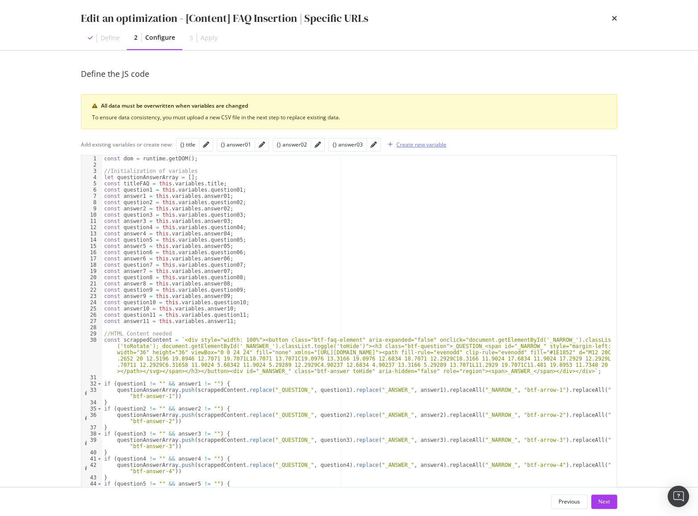
click at [428, 147] on div "Create new variable" at bounding box center [422, 145] width 50 height 8
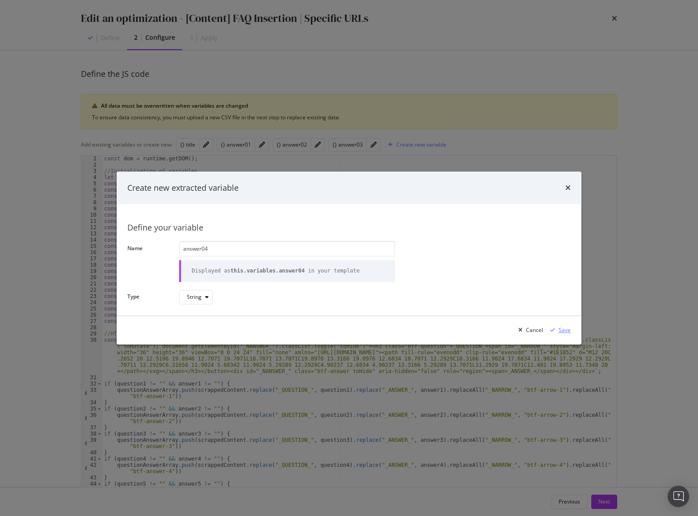
type input "answer04"
click at [558, 333] on div "Save" at bounding box center [559, 330] width 24 height 13
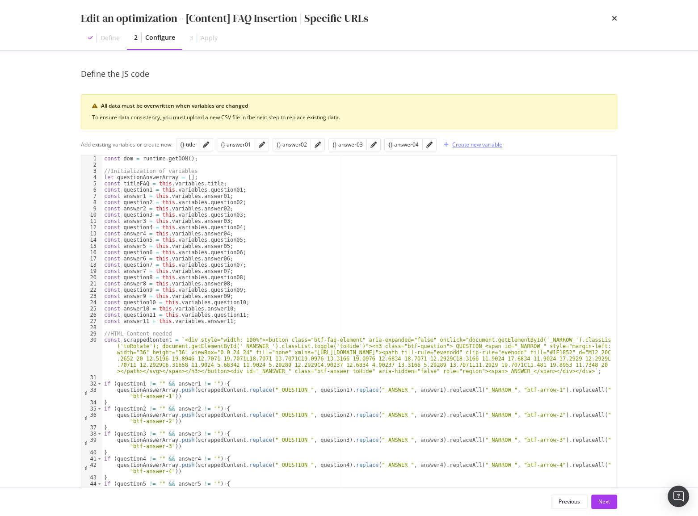
click at [460, 148] on div "Create new variable" at bounding box center [478, 145] width 50 height 8
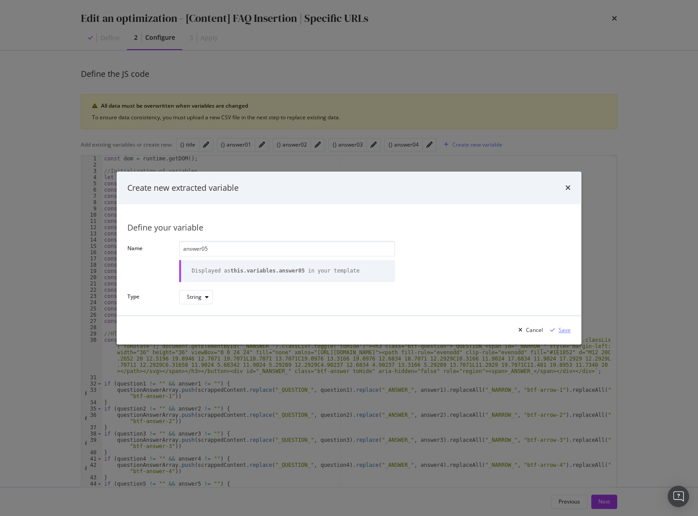
type input "answer05"
click at [557, 326] on div "Save" at bounding box center [559, 330] width 24 height 13
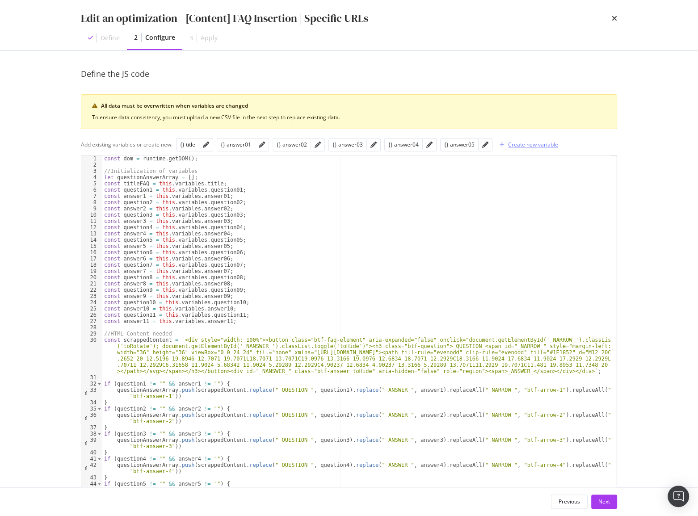
click at [508, 147] on div "Create new variable" at bounding box center [533, 145] width 50 height 8
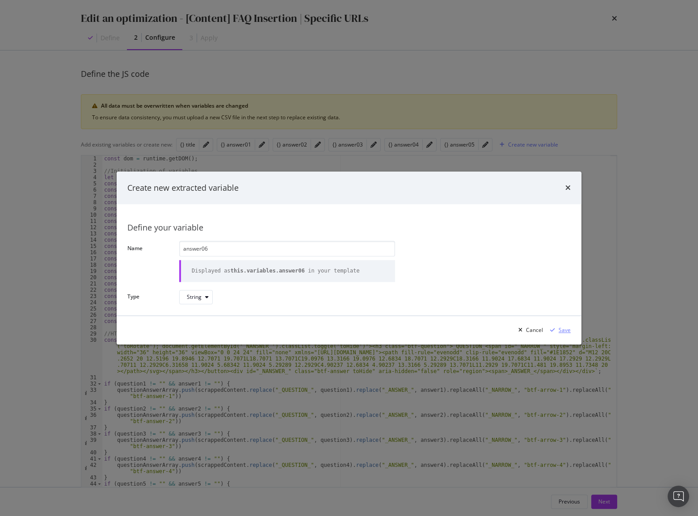
type input "answer06"
click at [560, 331] on div "Save" at bounding box center [565, 331] width 12 height 8
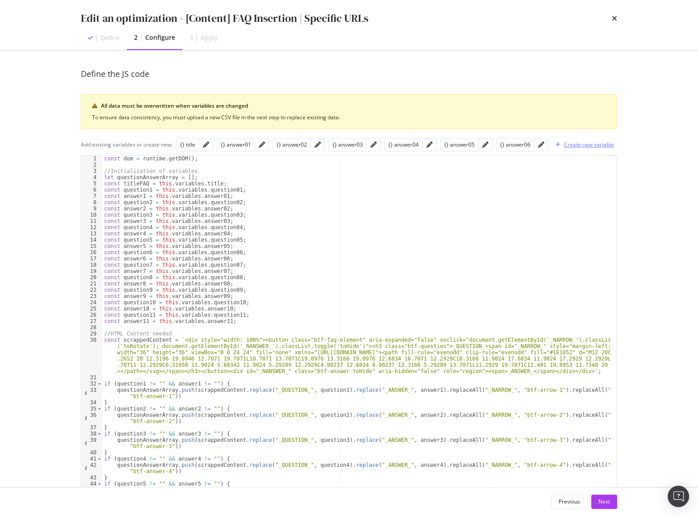
click at [573, 144] on div "Create new variable" at bounding box center [589, 145] width 50 height 8
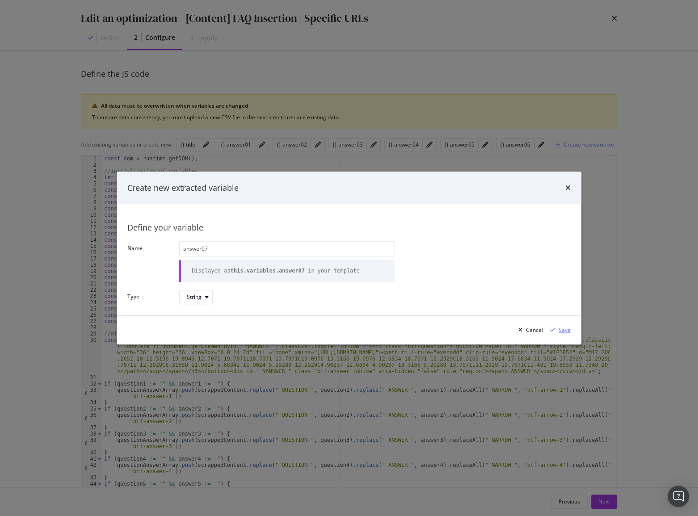
type input "answer07"
click at [565, 330] on div "Save" at bounding box center [565, 331] width 12 height 8
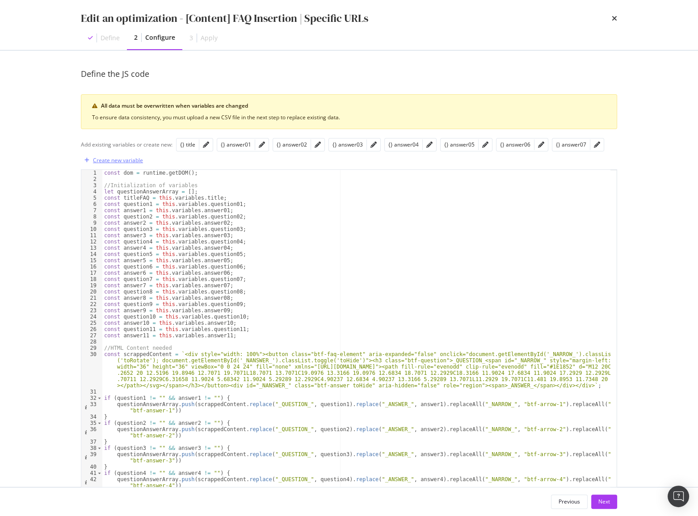
click at [102, 157] on div "Create new variable" at bounding box center [118, 161] width 50 height 8
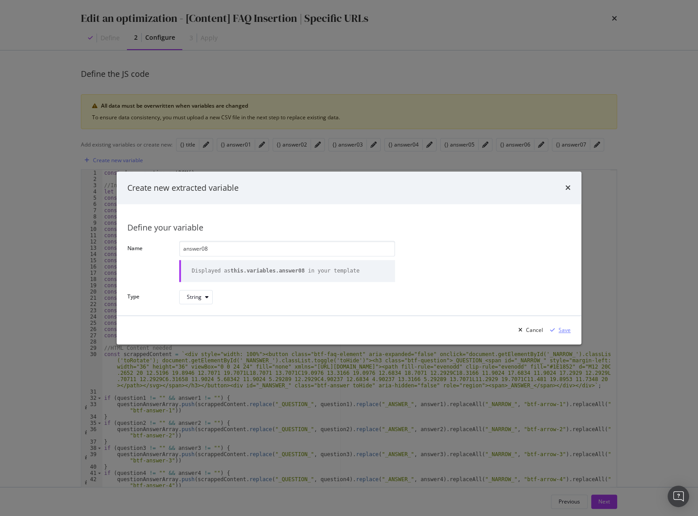
type input "answer08"
click at [563, 328] on div "Save" at bounding box center [565, 331] width 12 height 8
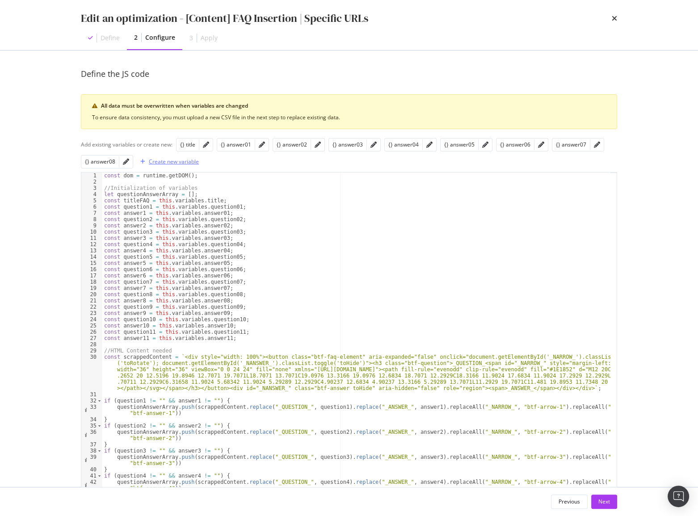
click at [169, 158] on div "Create new variable" at bounding box center [174, 162] width 50 height 8
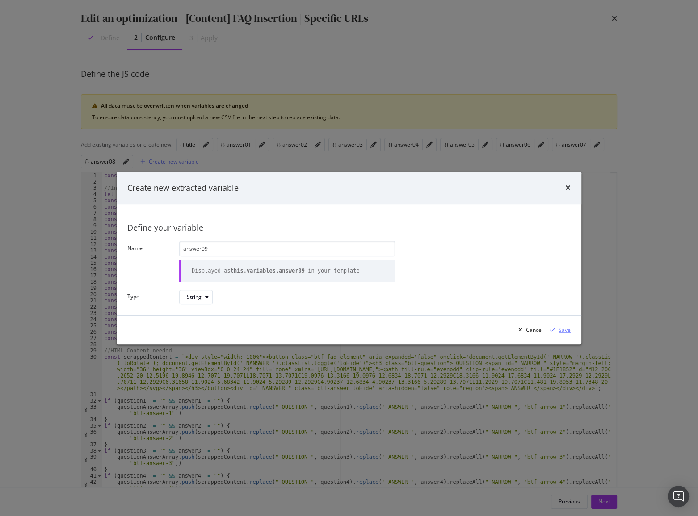
type input "answer09"
click at [567, 330] on div "Save" at bounding box center [565, 331] width 12 height 8
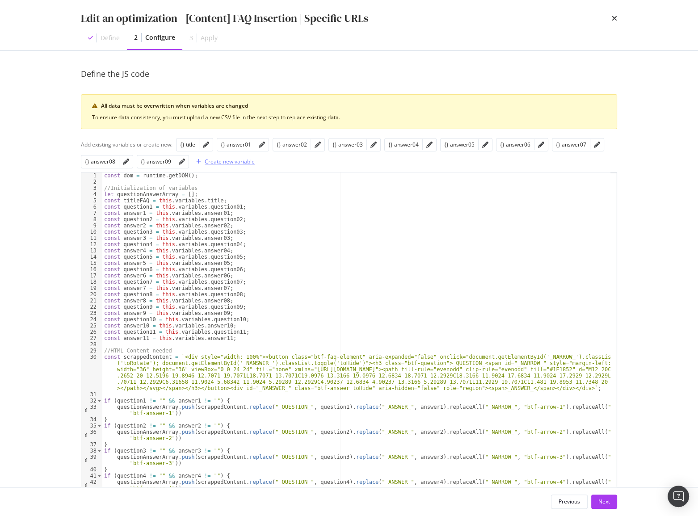
click at [224, 158] on div "Create new variable" at bounding box center [230, 162] width 50 height 8
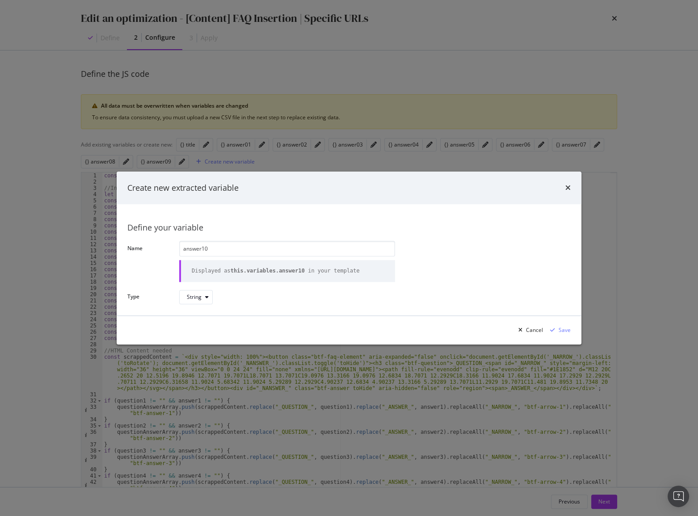
type input "answer10"
click at [572, 334] on div "Cancel Save" at bounding box center [349, 330] width 465 height 29
click at [568, 332] on div "Save" at bounding box center [565, 331] width 12 height 8
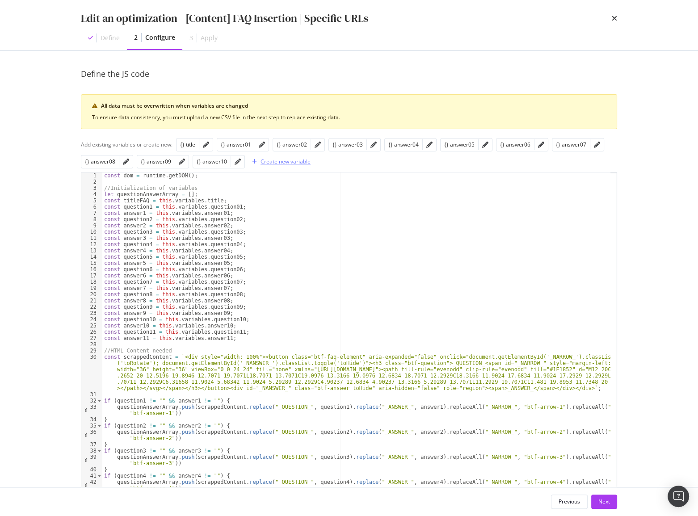
click at [298, 163] on div "Create new variable" at bounding box center [286, 162] width 50 height 8
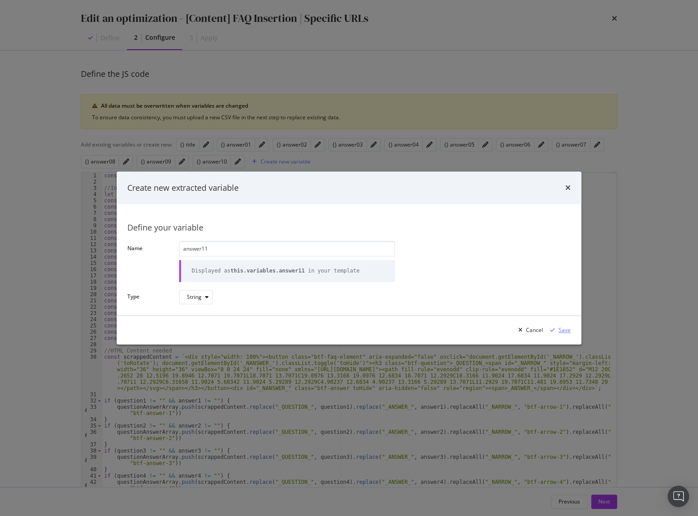
type input "answer11"
click at [561, 332] on div "Save" at bounding box center [565, 331] width 12 height 8
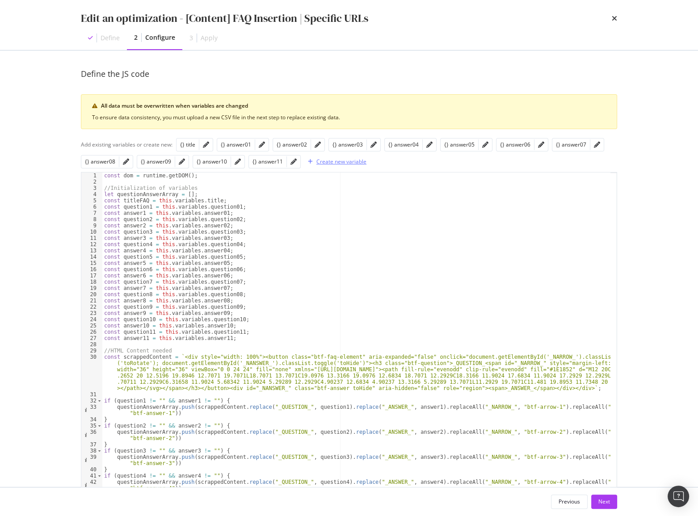
click at [339, 164] on div "Create new variable" at bounding box center [342, 162] width 50 height 8
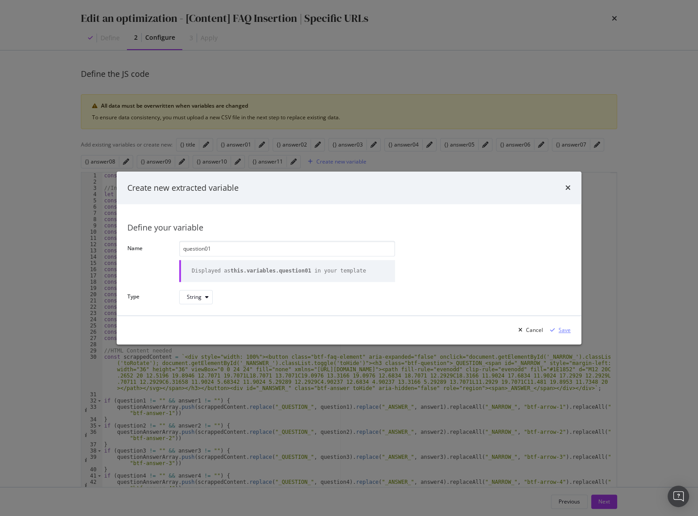
type input "question01"
click at [567, 331] on div "Save" at bounding box center [565, 331] width 12 height 8
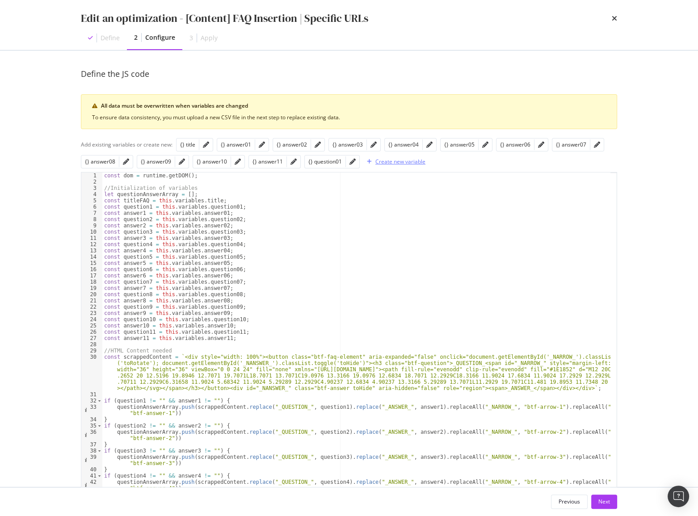
click at [402, 161] on div "Create new variable" at bounding box center [401, 162] width 50 height 8
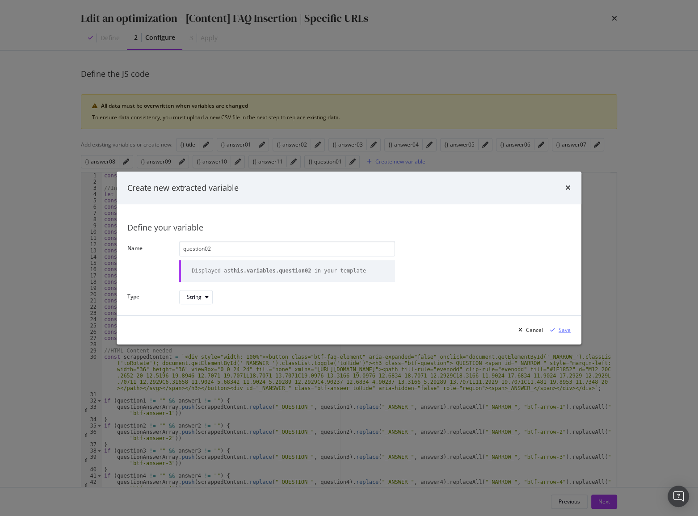
type input "question02"
click at [560, 333] on div "Save" at bounding box center [565, 331] width 12 height 8
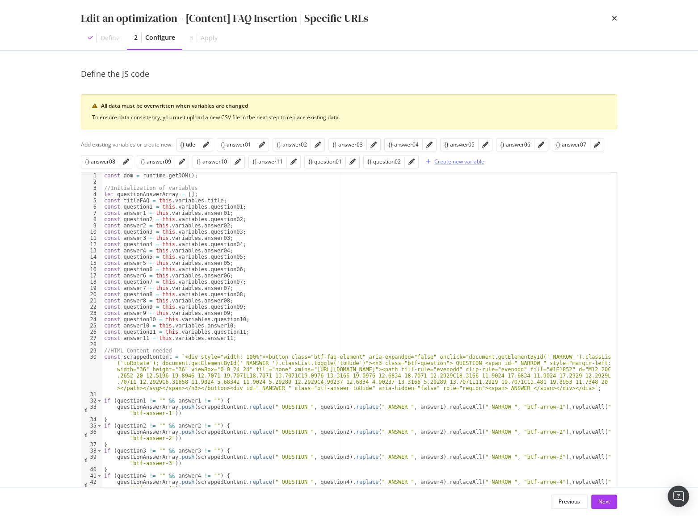
click at [440, 160] on div "Create new variable" at bounding box center [460, 162] width 50 height 8
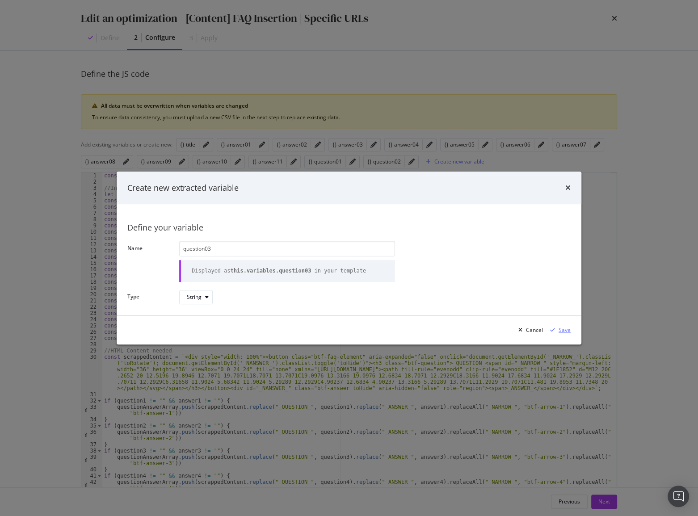
type input "question03"
click at [562, 330] on div "Save" at bounding box center [565, 331] width 12 height 8
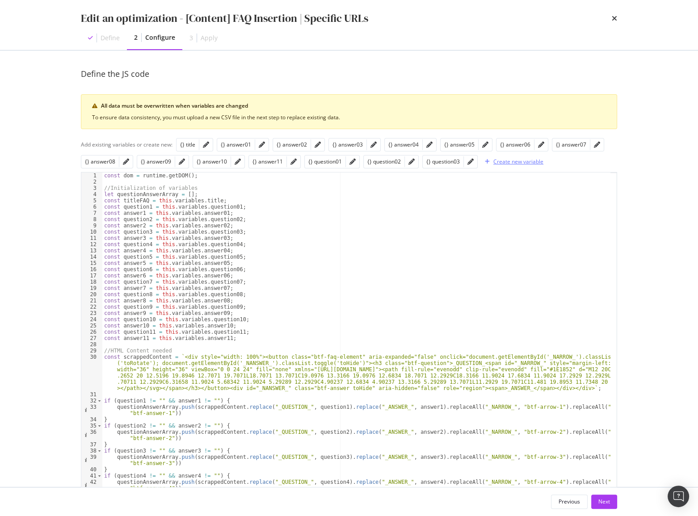
click at [500, 162] on div "Create new variable" at bounding box center [519, 162] width 50 height 8
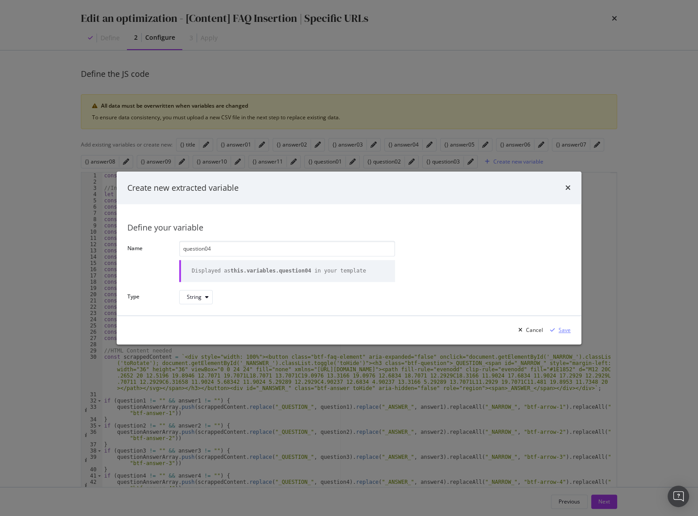
type input "question04"
click at [567, 327] on div "Save" at bounding box center [565, 331] width 12 height 8
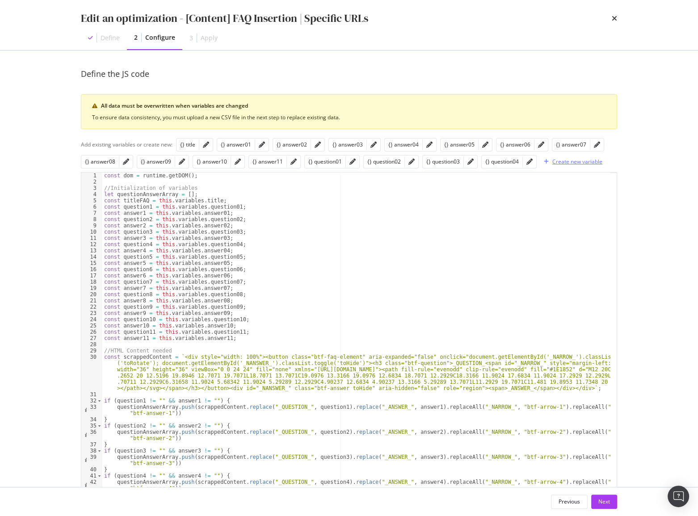
click at [571, 163] on div "Create new variable" at bounding box center [578, 162] width 50 height 8
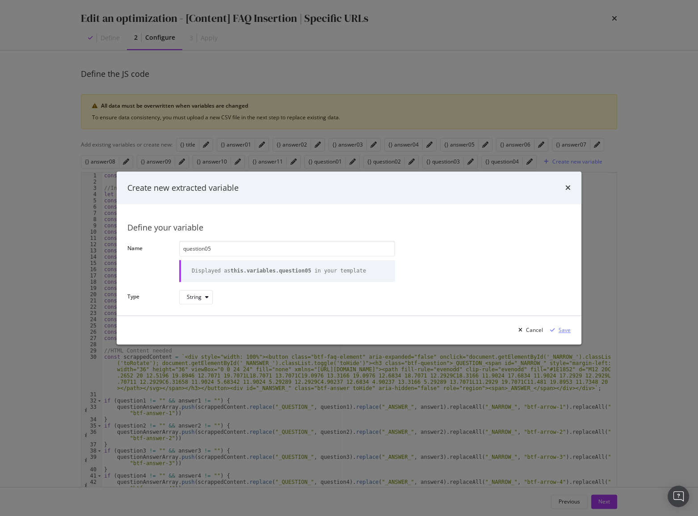
type input "question05"
click at [563, 325] on div "Save" at bounding box center [559, 330] width 24 height 13
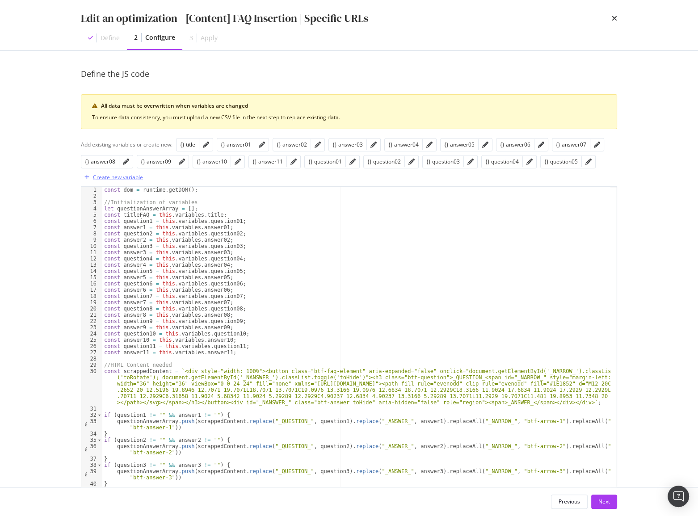
click at [110, 182] on div "Create new variable" at bounding box center [112, 177] width 62 height 13
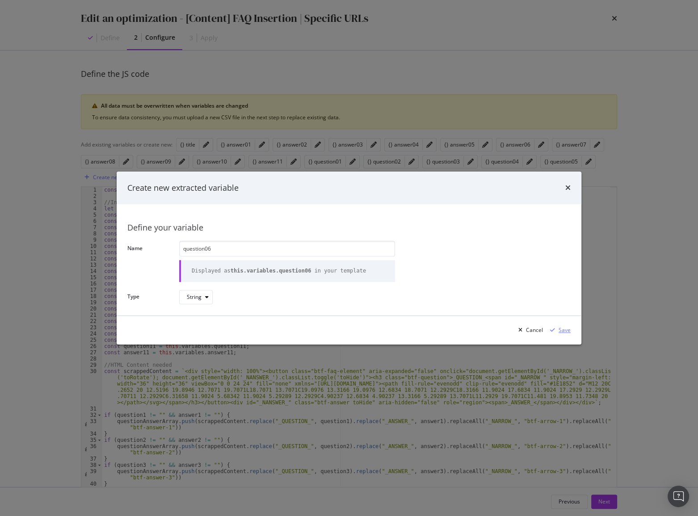
type input "question06"
click at [570, 331] on div "Save" at bounding box center [565, 331] width 12 height 8
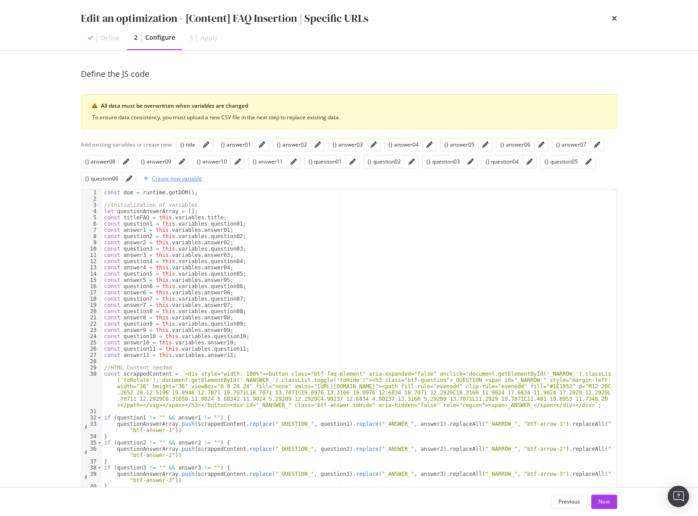
click at [188, 183] on div "Create new variable" at bounding box center [171, 178] width 62 height 13
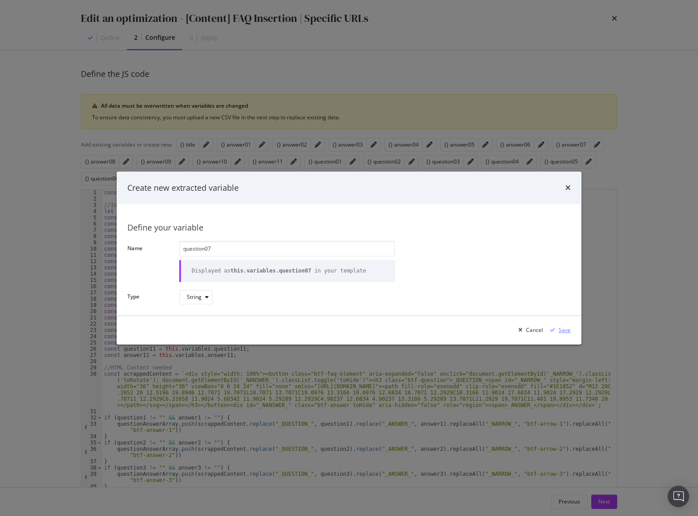
type input "question07"
click at [560, 324] on div "Save" at bounding box center [559, 330] width 24 height 13
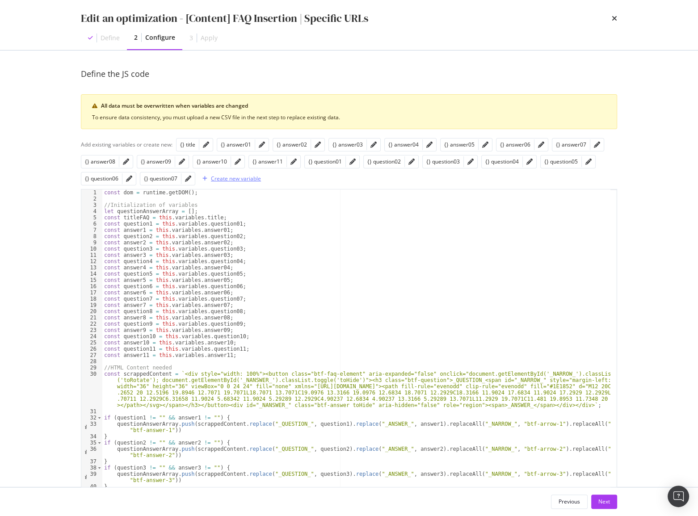
click at [235, 179] on div "Create new variable" at bounding box center [236, 179] width 50 height 8
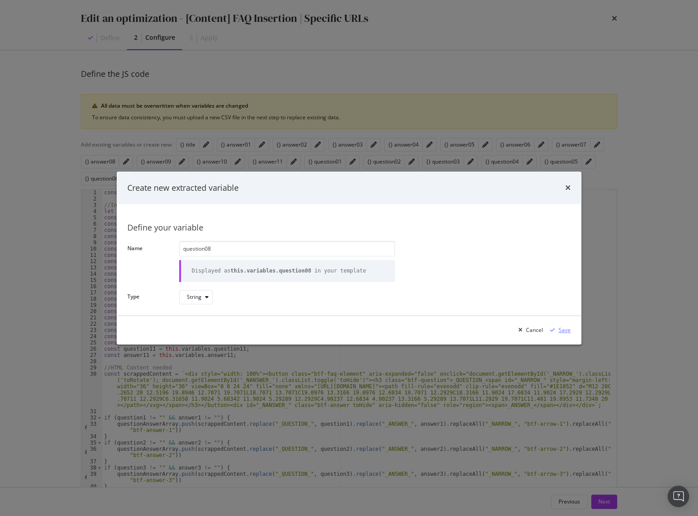
type input "question08"
click at [562, 330] on div "Save" at bounding box center [565, 331] width 12 height 8
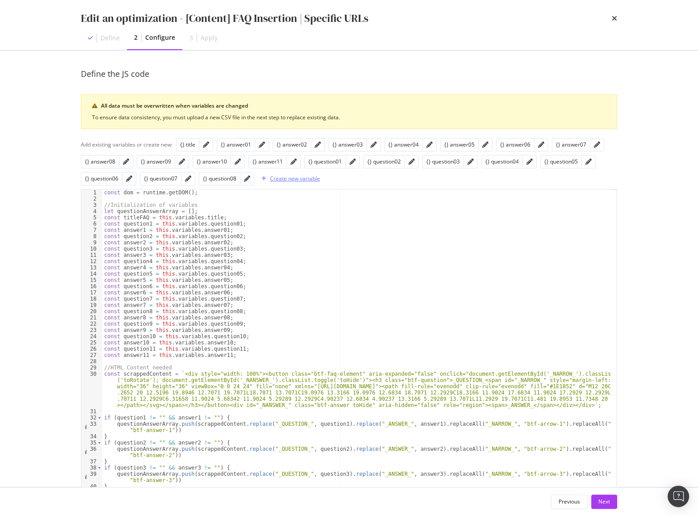
click at [295, 185] on button "Create new variable" at bounding box center [289, 179] width 62 height 14
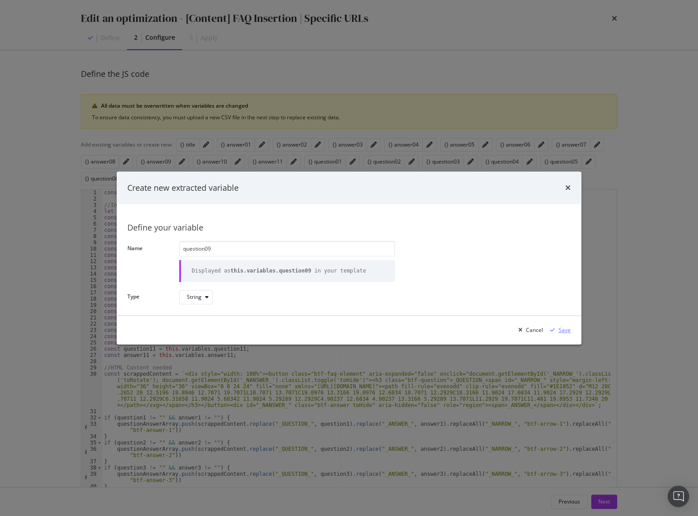
type input "question09"
click at [559, 333] on div "Save" at bounding box center [565, 331] width 12 height 8
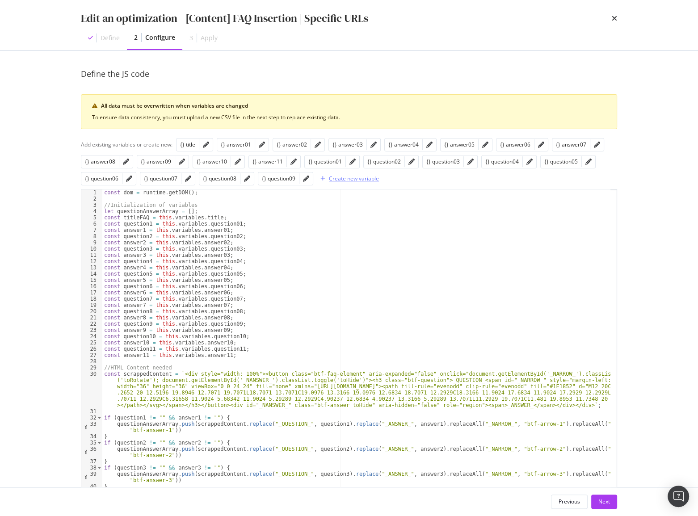
click at [368, 184] on div "Create new variable" at bounding box center [348, 178] width 62 height 13
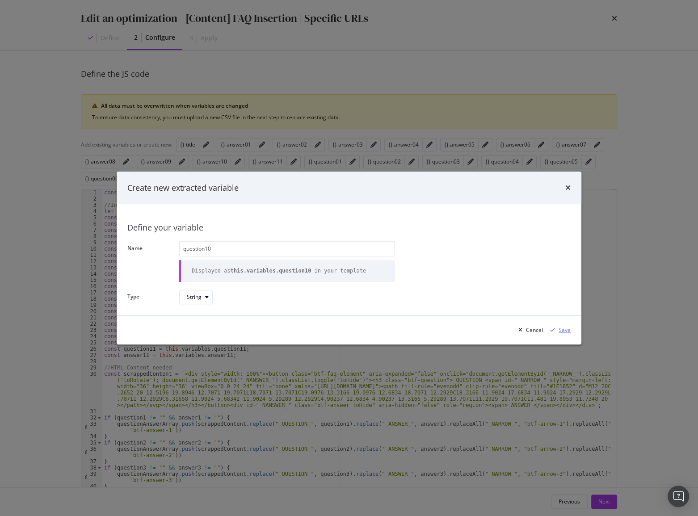
type input "question10"
click at [559, 332] on div "Save" at bounding box center [565, 331] width 12 height 8
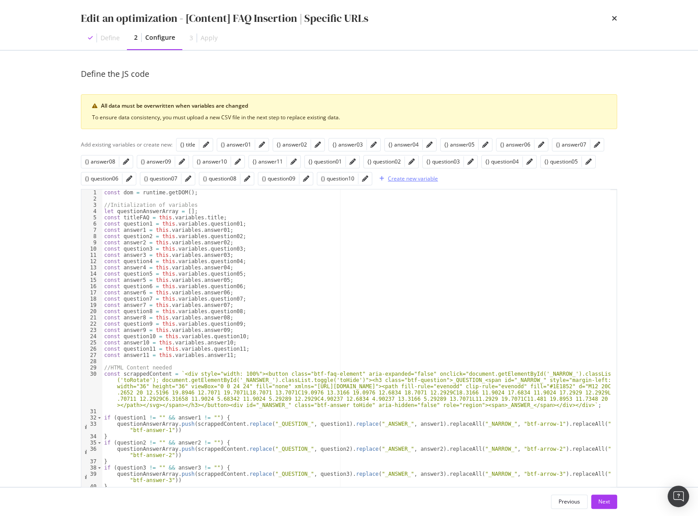
click at [406, 178] on div "Create new variable" at bounding box center [413, 179] width 50 height 8
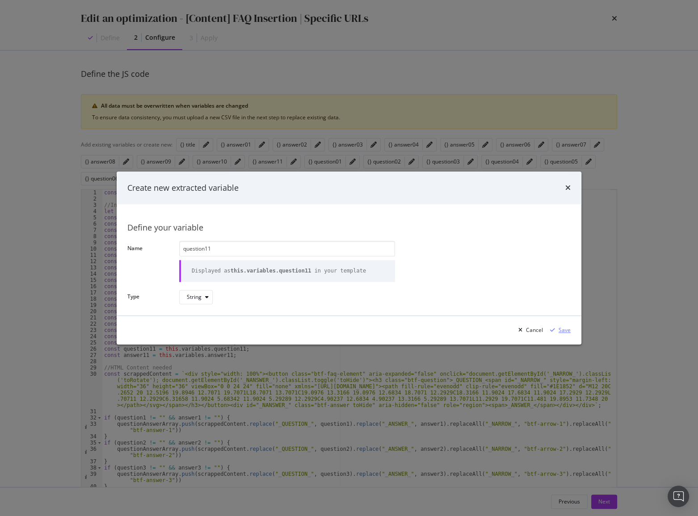
type input "question11"
click at [553, 328] on icon "modal" at bounding box center [552, 330] width 5 height 5
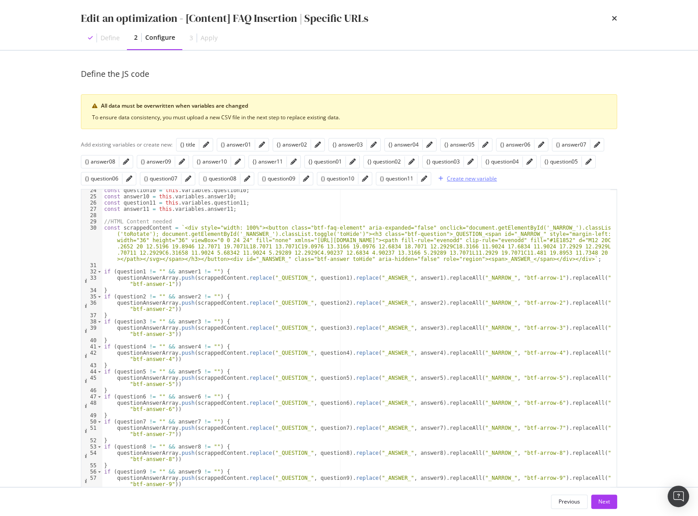
scroll to position [223, 0]
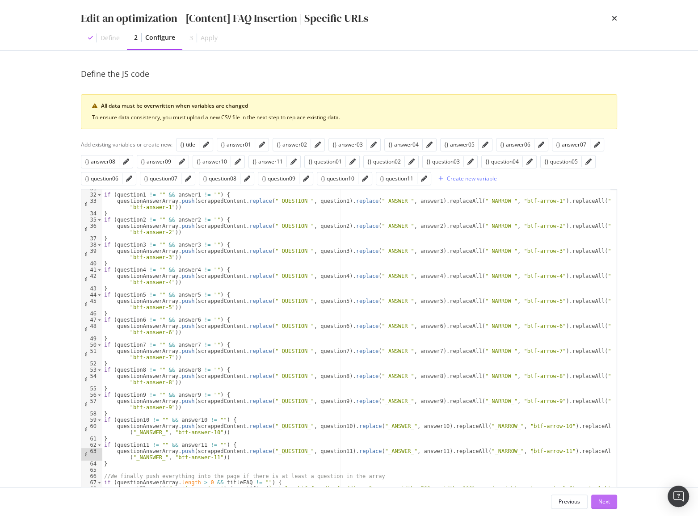
click at [611, 504] on button "Next" at bounding box center [605, 502] width 26 height 14
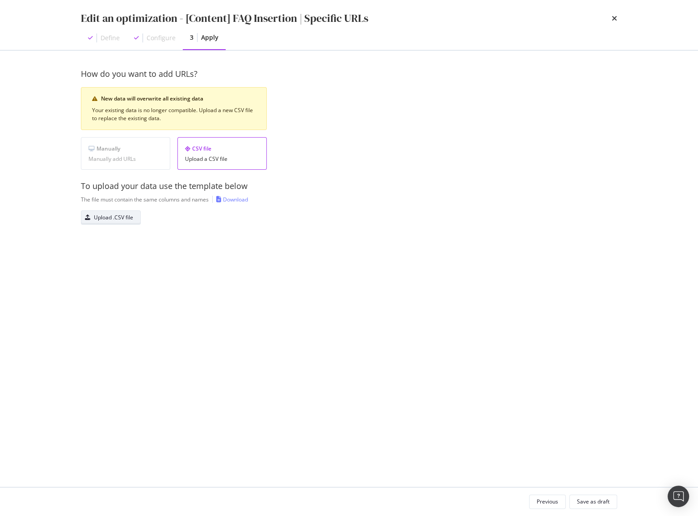
click at [118, 214] on div "Upload .CSV file" at bounding box center [113, 218] width 39 height 8
click at [611, 503] on button "Save as draft" at bounding box center [594, 502] width 48 height 14
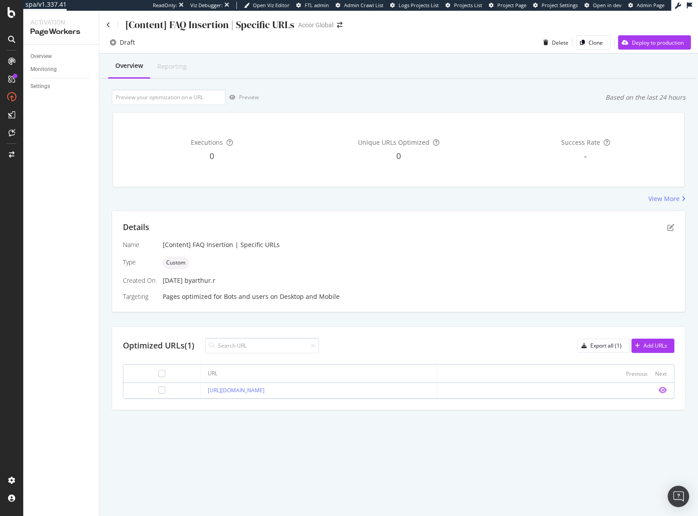
click at [665, 391] on icon "eye" at bounding box center [663, 390] width 8 height 7
